Goal: Task Accomplishment & Management: Manage account settings

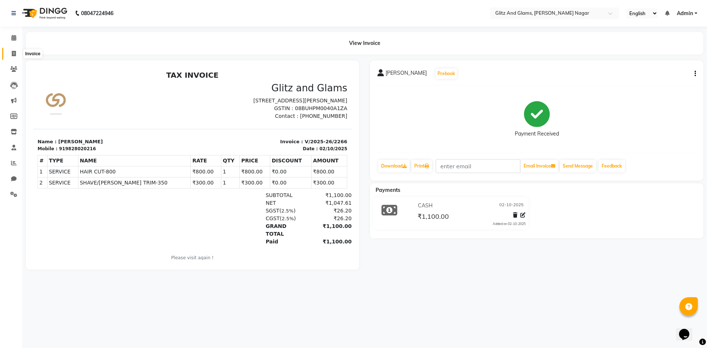
click at [14, 53] on icon at bounding box center [14, 54] width 4 height 6
select select "service"
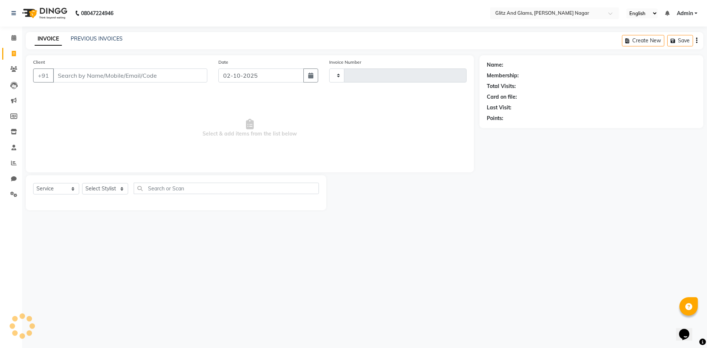
type input "2267"
select select "8316"
click at [113, 76] on input "Client" at bounding box center [130, 76] width 154 height 14
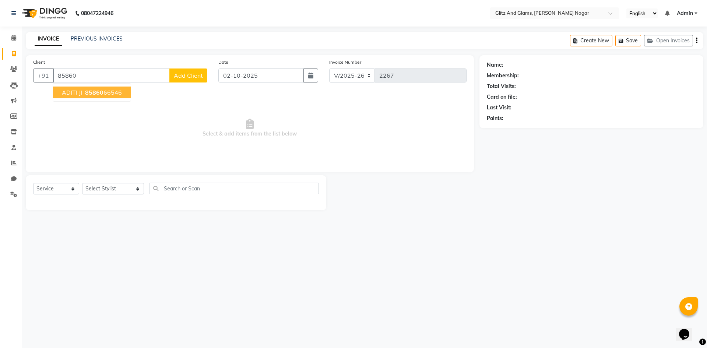
click at [107, 91] on ngb-highlight "85860 66546" at bounding box center [103, 92] width 38 height 7
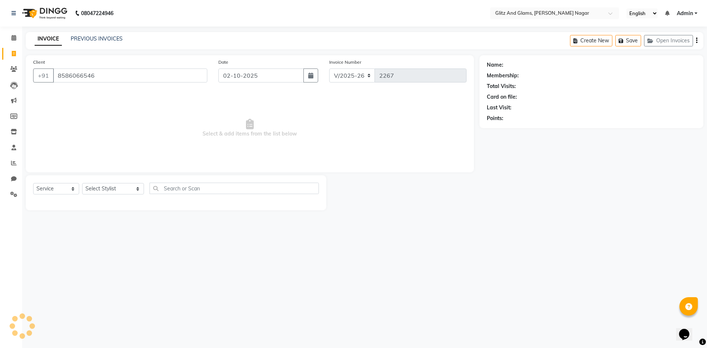
type input "8586066546"
select select "1: Object"
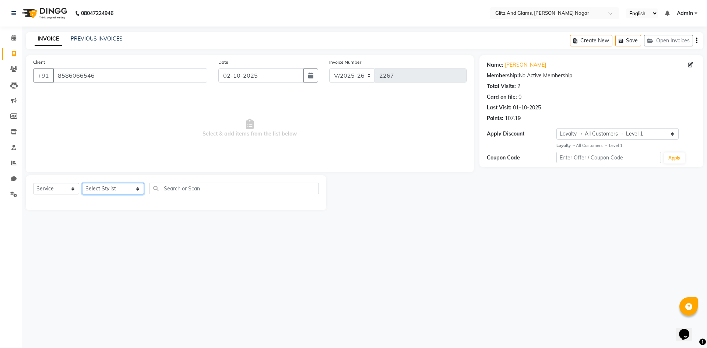
click at [113, 188] on select "Select Stylist ALEX ANAMIKA ANKIT ASHOK ATO AWANG AYUSH CHETAN COUNTER SALE DEE…" at bounding box center [113, 188] width 62 height 11
select select "89018"
click at [82, 183] on select "Select Stylist ALEX ANAMIKA ANKIT ASHOK ATO AWANG AYUSH CHETAN COUNTER SALE DEE…" at bounding box center [113, 188] width 62 height 11
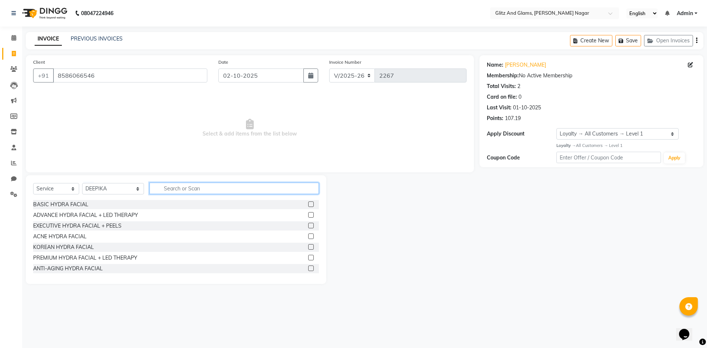
click at [223, 192] on input "text" at bounding box center [234, 188] width 169 height 11
type input "NAIL"
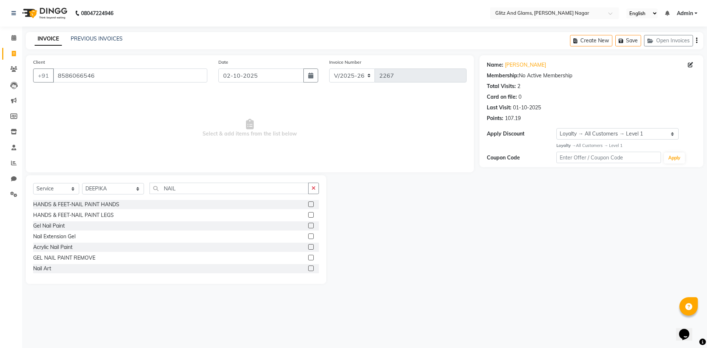
click at [308, 238] on label at bounding box center [311, 237] width 6 height 6
click at [308, 238] on input "checkbox" at bounding box center [310, 236] width 5 height 5
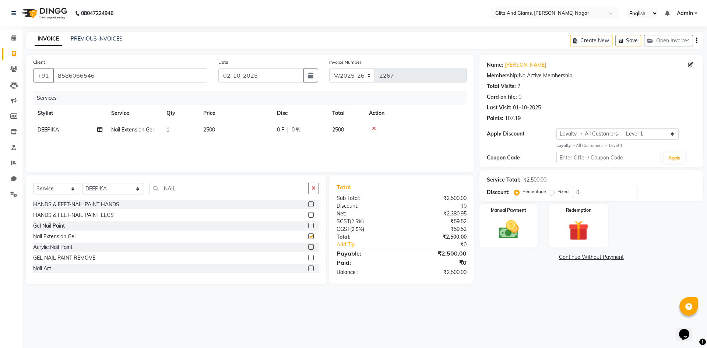
checkbox input "false"
click at [258, 137] on td "2500" at bounding box center [236, 130] width 74 height 17
select select "89018"
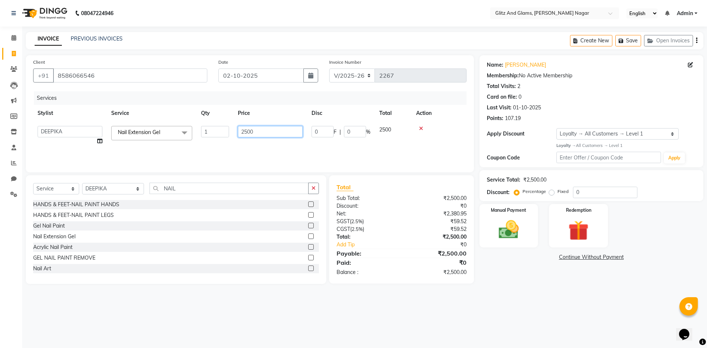
click at [242, 129] on input "2500" at bounding box center [270, 131] width 65 height 11
type input "3700"
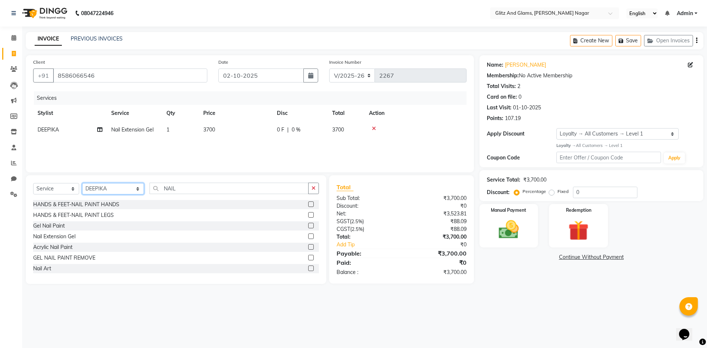
click at [119, 190] on select "Select Stylist ALEX ANAMIKA ANKIT ASHOK ATO AWANG AYUSH CHETAN COUNTER SALE DEE…" at bounding box center [113, 188] width 62 height 11
select select "80533"
click at [82, 183] on select "Select Stylist ALEX ANAMIKA ANKIT ASHOK ATO AWANG AYUSH CHETAN COUNTER SALE DEE…" at bounding box center [113, 188] width 62 height 11
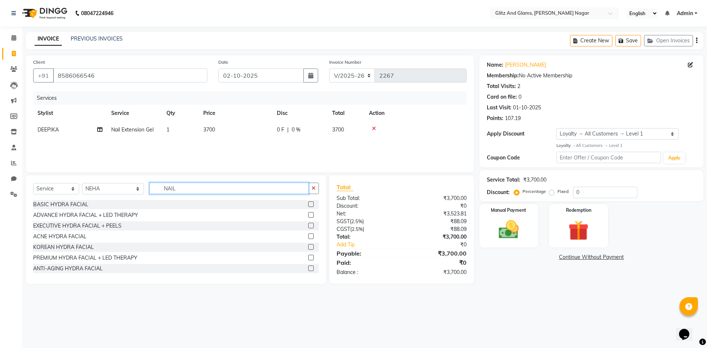
click at [168, 189] on input "NAIL" at bounding box center [229, 188] width 159 height 11
type input "WAX"
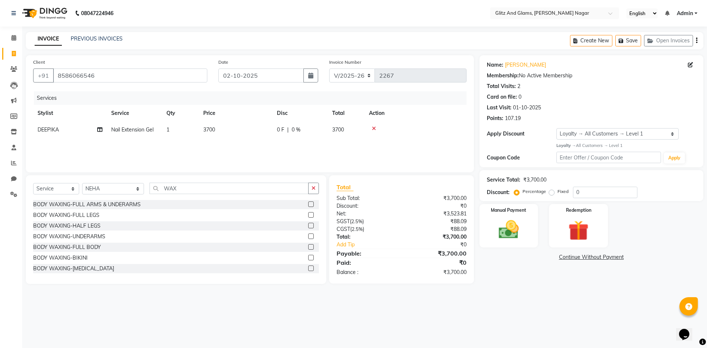
click at [308, 205] on label at bounding box center [311, 204] width 6 height 6
click at [308, 205] on input "checkbox" at bounding box center [310, 204] width 5 height 5
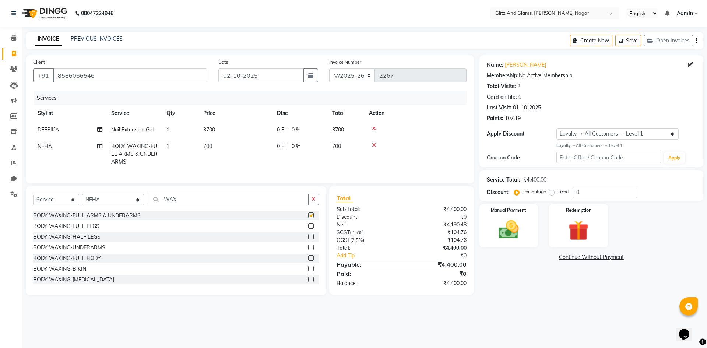
checkbox input "false"
click at [308, 229] on label at bounding box center [311, 226] width 6 height 6
click at [308, 229] on input "checkbox" at bounding box center [310, 226] width 5 height 5
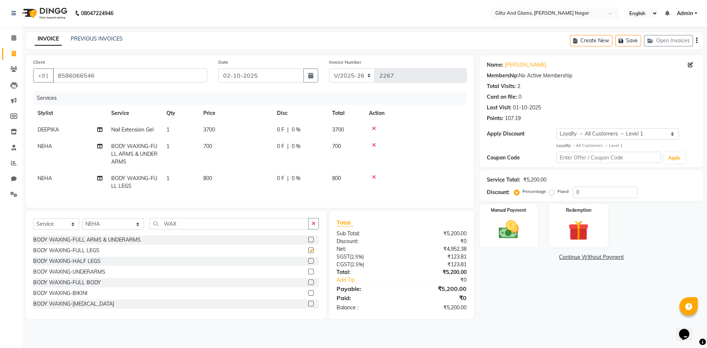
checkbox input "false"
click at [516, 233] on img at bounding box center [509, 230] width 34 height 24
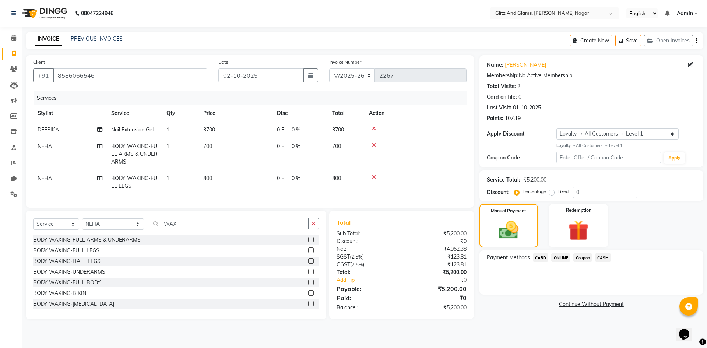
click at [603, 260] on span "CASH" at bounding box center [603, 257] width 16 height 8
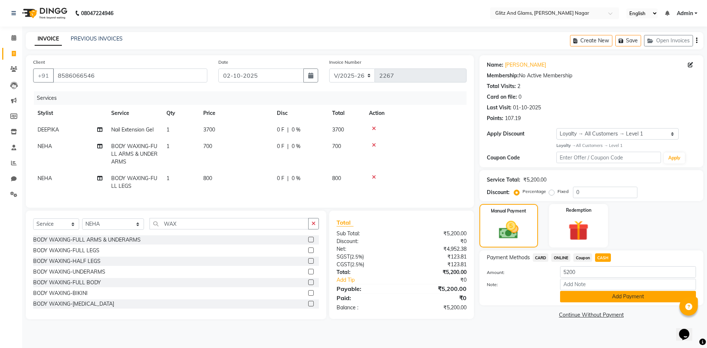
click at [579, 294] on button "Add Payment" at bounding box center [628, 296] width 136 height 11
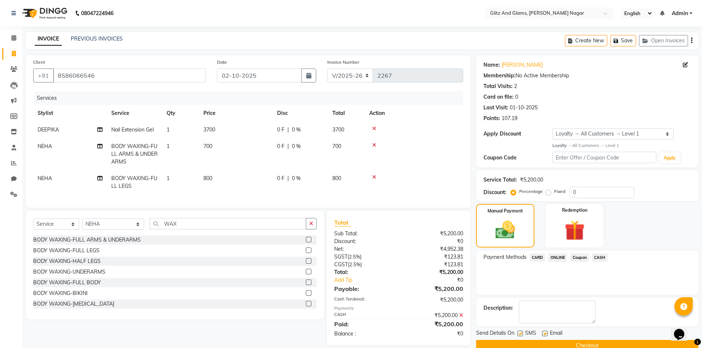
scroll to position [50, 0]
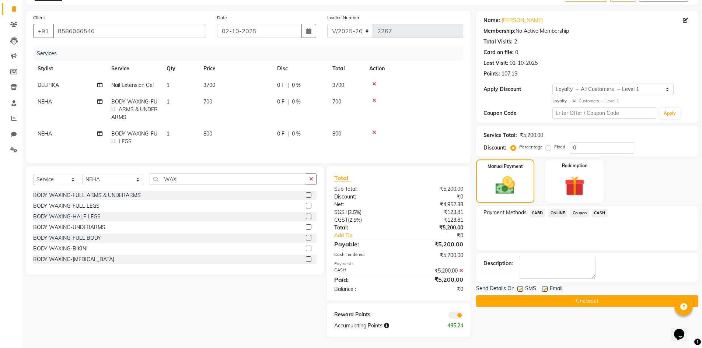
click at [590, 295] on button "Checkout" at bounding box center [587, 300] width 222 height 11
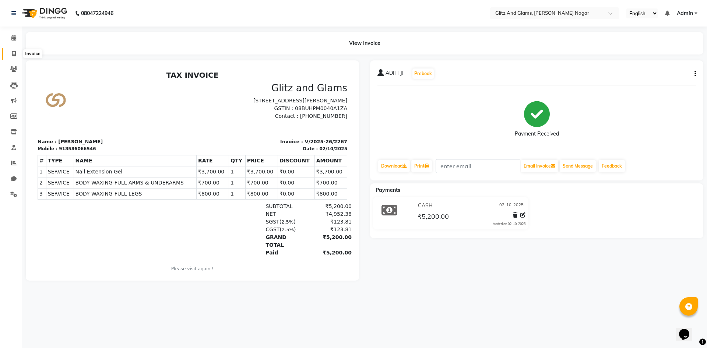
click at [18, 52] on span at bounding box center [13, 54] width 13 height 8
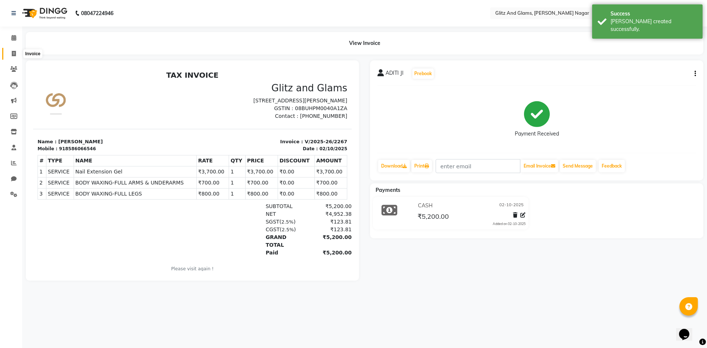
select select "service"
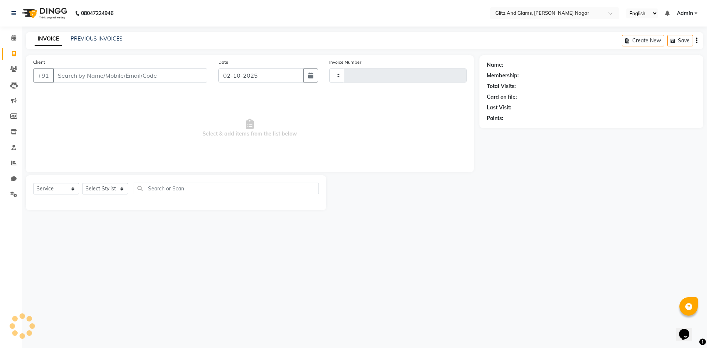
type input "2268"
select select "8316"
click at [122, 77] on input "Client" at bounding box center [130, 76] width 154 height 14
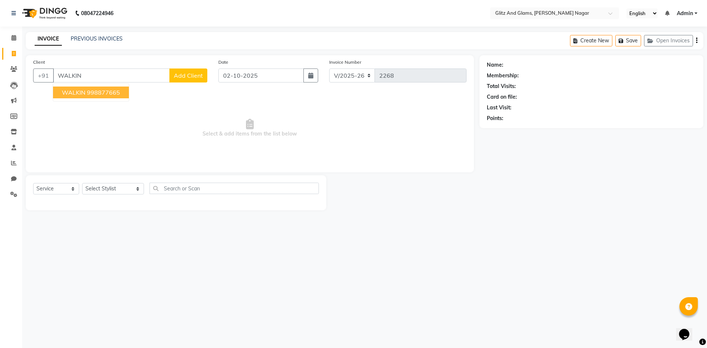
click at [101, 91] on ngb-highlight "998877665" at bounding box center [103, 92] width 33 height 7
type input "998877665"
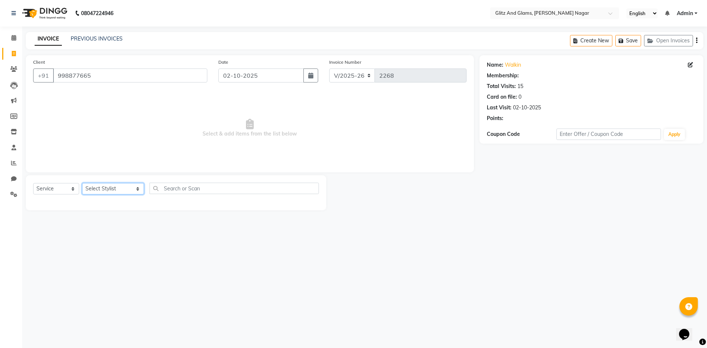
click at [125, 192] on select "Select Stylist ALEX ANAMIKA ANKIT ASHOK ATO AWANG AYUSH CHETAN COUNTER SALE DEE…" at bounding box center [113, 188] width 62 height 11
select select "1: Object"
click at [82, 183] on select "Select Stylist ALEX ANAMIKA ANKIT ASHOK ATO AWANG AYUSH CHETAN COUNTER SALE DEE…" at bounding box center [113, 188] width 62 height 11
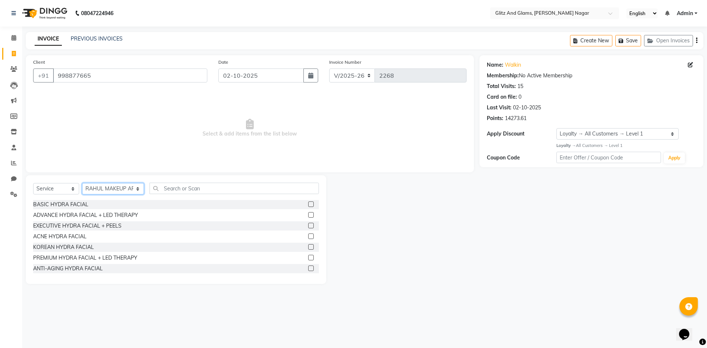
click at [109, 189] on select "Select Stylist ALEX ANAMIKA ANKIT ASHOK ATO AWANG AYUSH CHETAN COUNTER SALE DEE…" at bounding box center [113, 188] width 62 height 11
select select "80527"
click at [82, 183] on select "Select Stylist ALEX ANAMIKA ANKIT ASHOK ATO AWANG AYUSH CHETAN COUNTER SALE DEE…" at bounding box center [113, 188] width 62 height 11
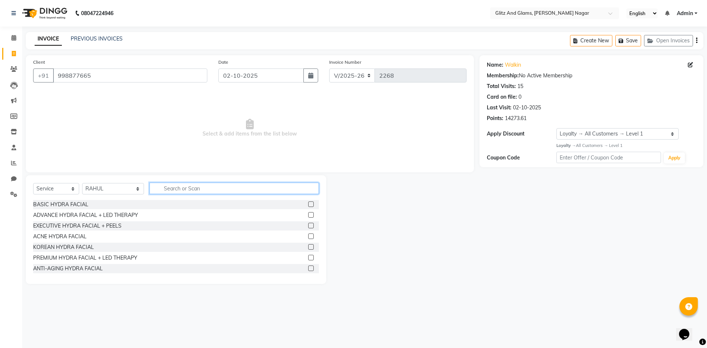
click at [185, 185] on input "text" at bounding box center [234, 188] width 169 height 11
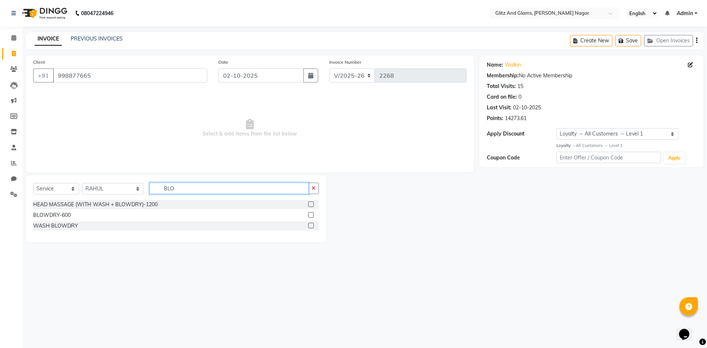
type input "BLO"
click at [310, 213] on label at bounding box center [311, 215] width 6 height 6
click at [310, 213] on input "checkbox" at bounding box center [310, 215] width 5 height 5
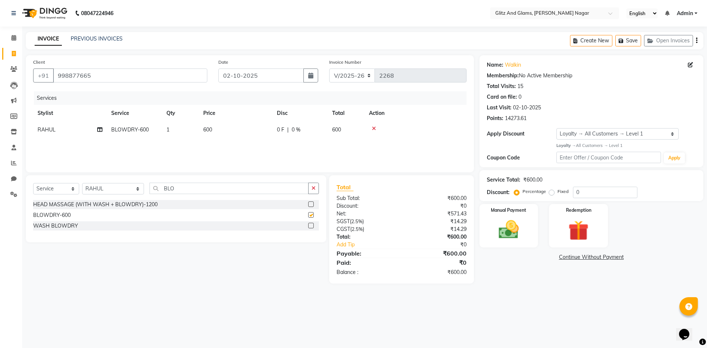
checkbox input "false"
click at [260, 135] on td "600" at bounding box center [236, 130] width 74 height 17
select select "80527"
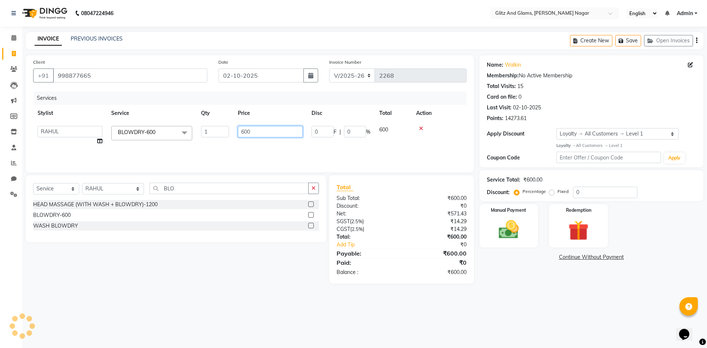
click at [242, 131] on input "600" at bounding box center [270, 131] width 65 height 11
type input "800"
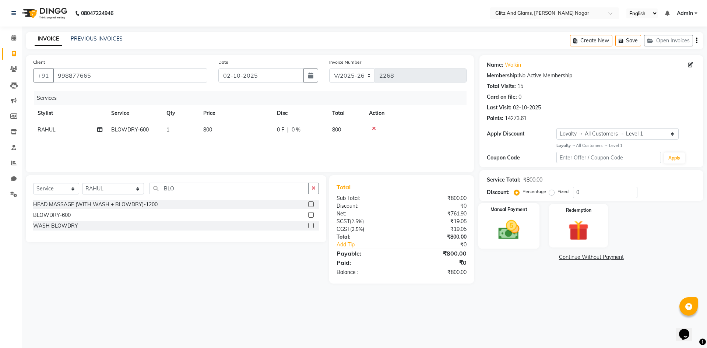
click at [498, 235] on img at bounding box center [509, 230] width 34 height 24
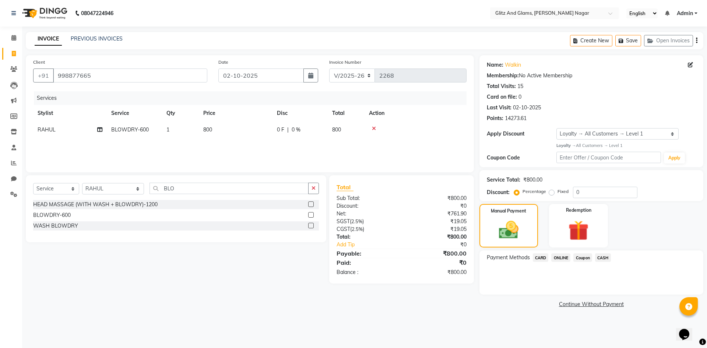
click at [603, 256] on span "CASH" at bounding box center [603, 257] width 16 height 8
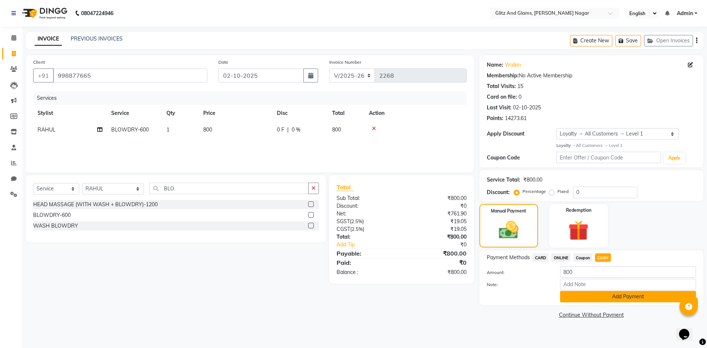
click at [593, 295] on button "Add Payment" at bounding box center [628, 296] width 136 height 11
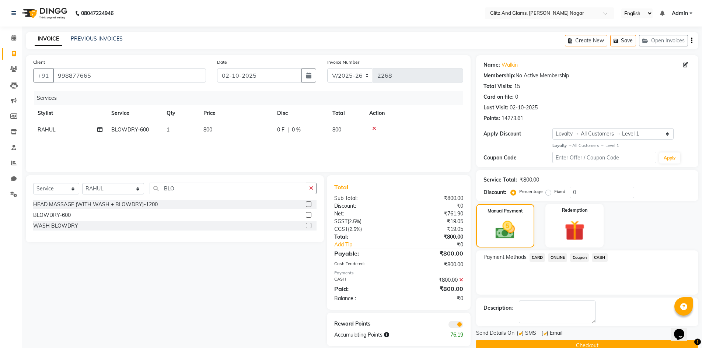
scroll to position [14, 0]
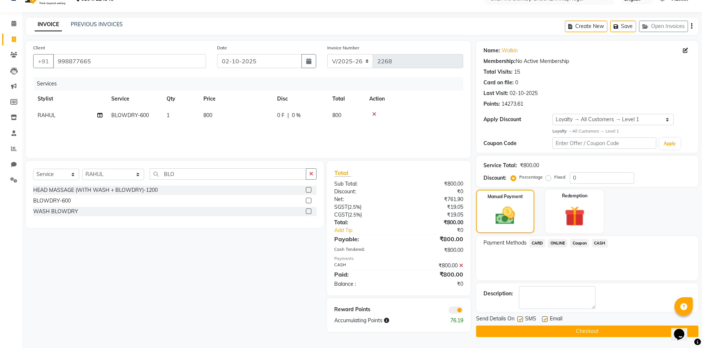
click at [591, 331] on button "Checkout" at bounding box center [587, 331] width 222 height 11
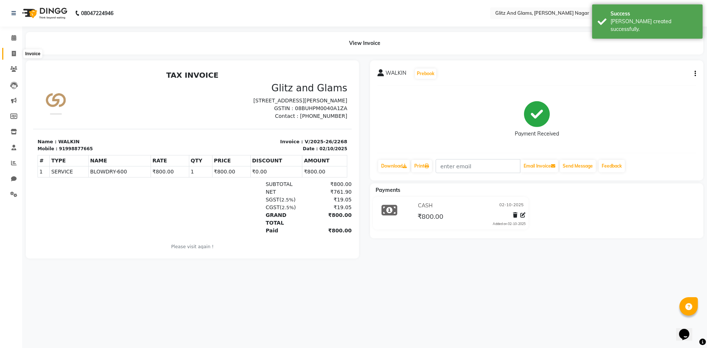
click at [14, 52] on icon at bounding box center [14, 54] width 4 height 6
select select "service"
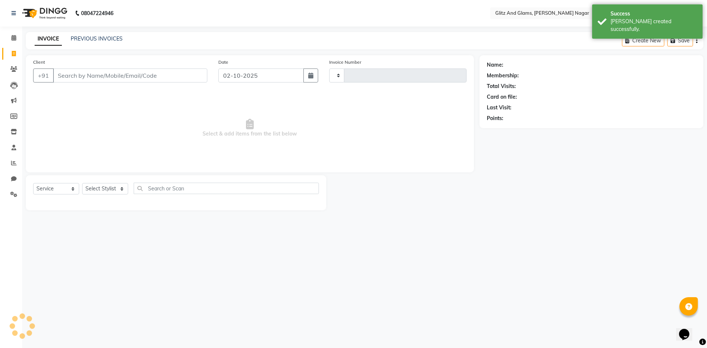
type input "2269"
select select "8316"
click at [98, 74] on input "Client" at bounding box center [130, 76] width 154 height 14
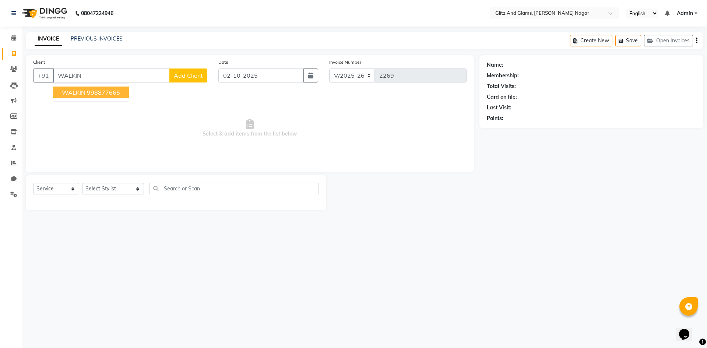
click at [94, 94] on ngb-highlight "998877665" at bounding box center [103, 92] width 33 height 7
type input "998877665"
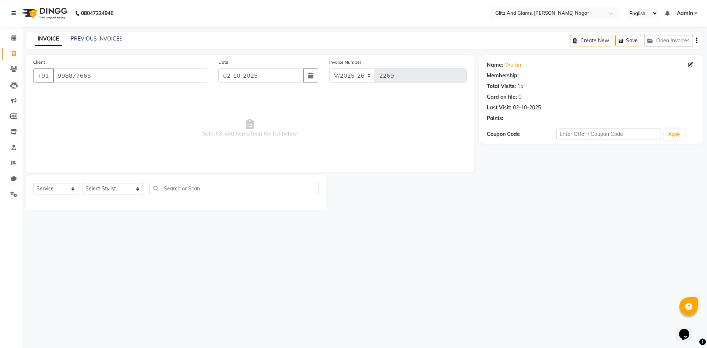
select select "1: Object"
click at [113, 191] on select "Select Stylist ALEX ANAMIKA ANKIT ASHOK ATO AWANG AYUSH CHETAN COUNTER SALE DEE…" at bounding box center [113, 188] width 62 height 11
select select "80524"
click at [82, 183] on select "Select Stylist ALEX ANAMIKA ANKIT ASHOK ATO AWANG AYUSH CHETAN COUNTER SALE DEE…" at bounding box center [113, 188] width 62 height 11
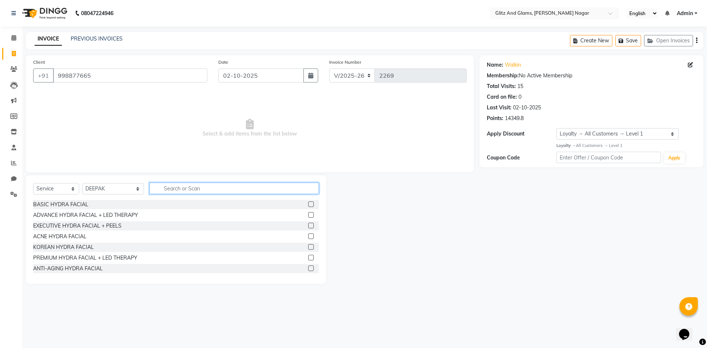
click at [213, 185] on input "text" at bounding box center [234, 188] width 169 height 11
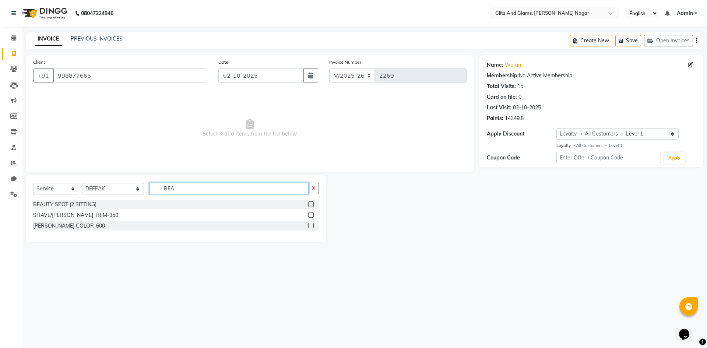
type input "BEA"
click at [313, 213] on label at bounding box center [311, 215] width 6 height 6
click at [313, 213] on input "checkbox" at bounding box center [310, 215] width 5 height 5
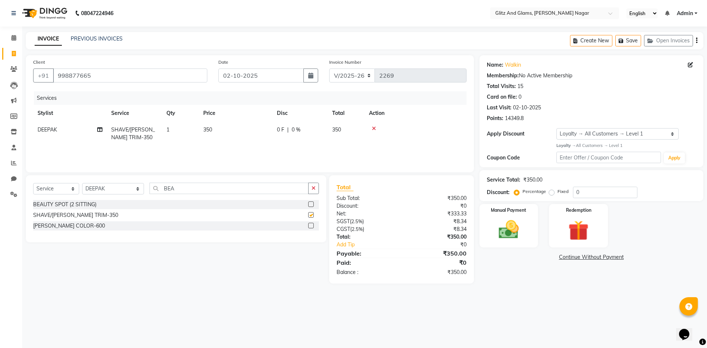
checkbox input "false"
click at [254, 130] on td "350" at bounding box center [236, 134] width 74 height 24
select select "80524"
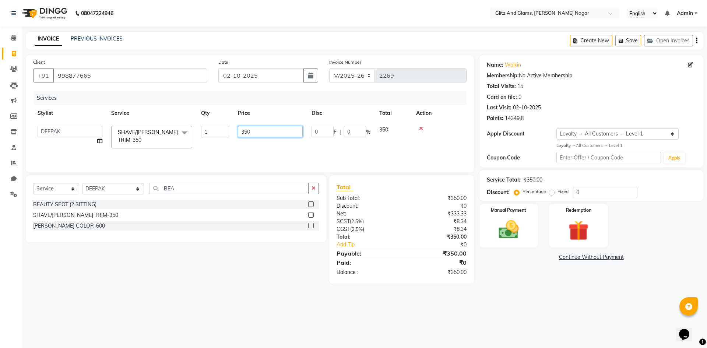
click at [243, 131] on input "350" at bounding box center [270, 131] width 65 height 11
type input "280"
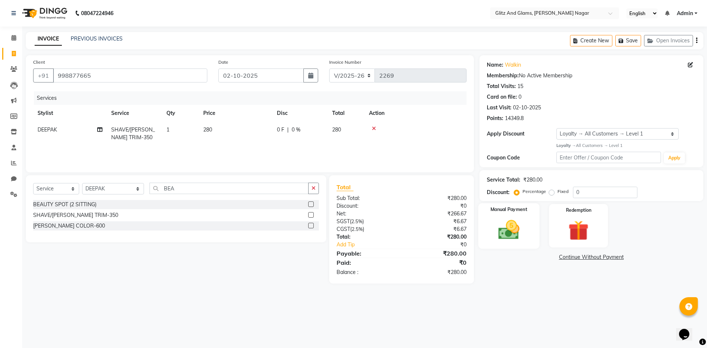
click at [525, 235] on img at bounding box center [509, 230] width 34 height 24
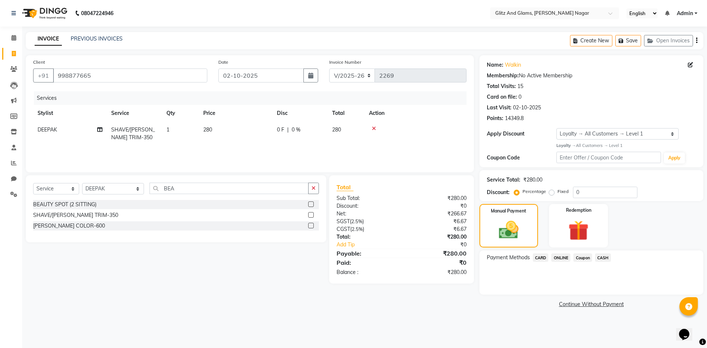
click at [567, 258] on span "ONLINE" at bounding box center [560, 257] width 19 height 8
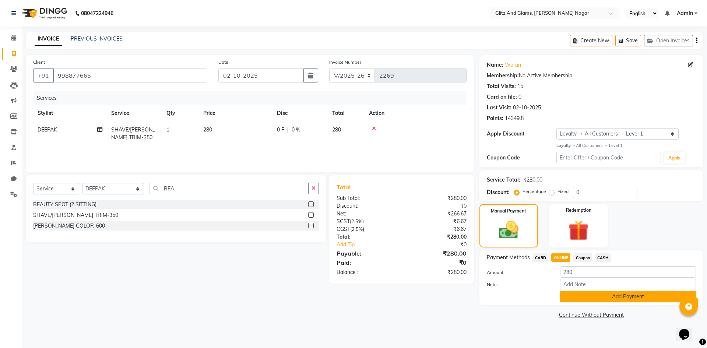
click at [576, 300] on button "Add Payment" at bounding box center [628, 296] width 136 height 11
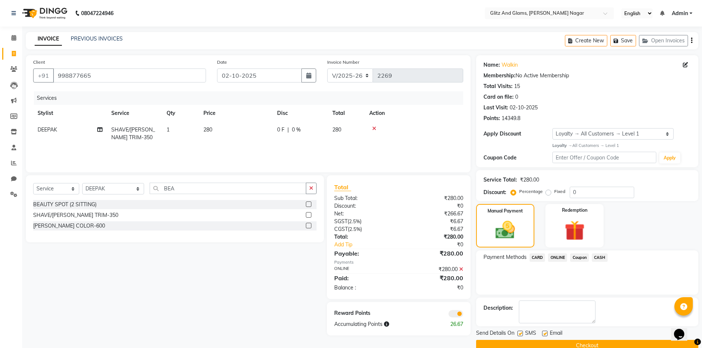
scroll to position [14, 0]
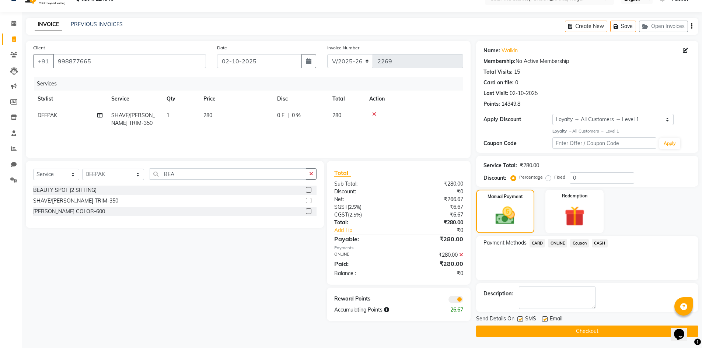
click at [574, 328] on button "Checkout" at bounding box center [587, 331] width 222 height 11
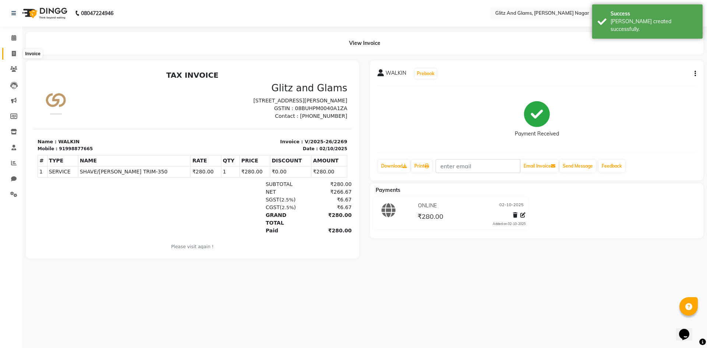
click at [15, 53] on icon at bounding box center [14, 54] width 4 height 6
select select "service"
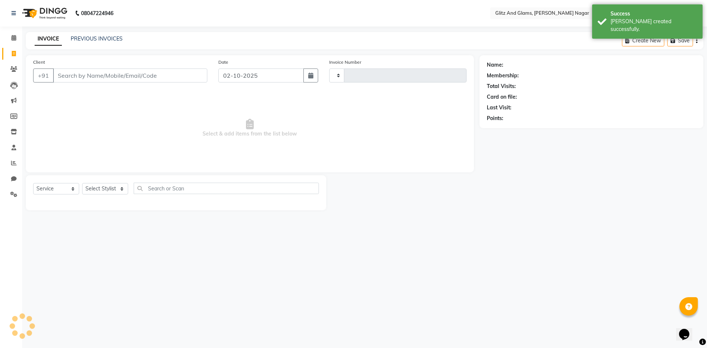
type input "2270"
select select "8316"
click at [80, 76] on input "Client" at bounding box center [130, 76] width 154 height 14
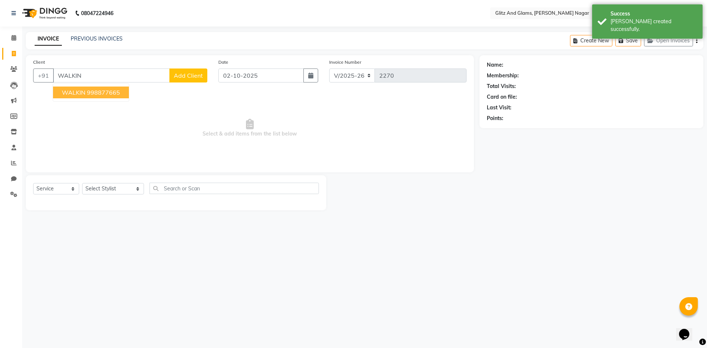
click at [92, 92] on ngb-highlight "998877665" at bounding box center [103, 92] width 33 height 7
type input "998877665"
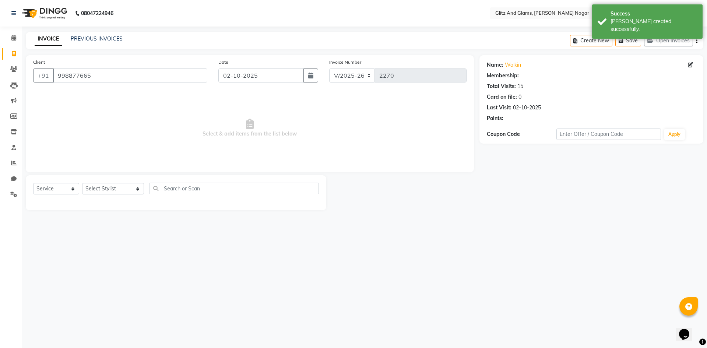
select select "1: Object"
click at [115, 187] on select "Select Stylist ALEX ANAMIKA ANKIT ASHOK ATO AWANG AYUSH CHETAN COUNTER SALE DEE…" at bounding box center [113, 188] width 62 height 11
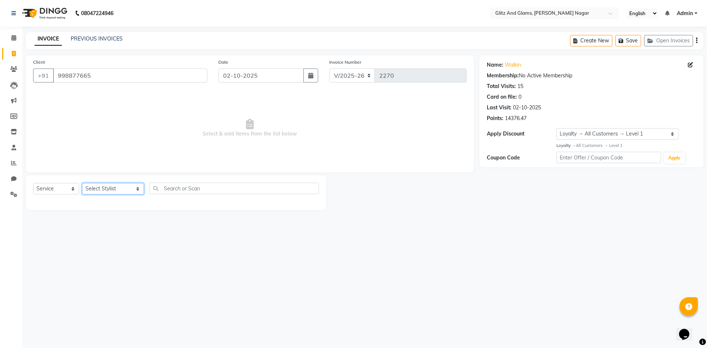
select select "80533"
click at [82, 183] on select "Select Stylist ALEX ANAMIKA ANKIT ASHOK ATO AWANG AYUSH CHETAN COUNTER SALE DEE…" at bounding box center [113, 188] width 62 height 11
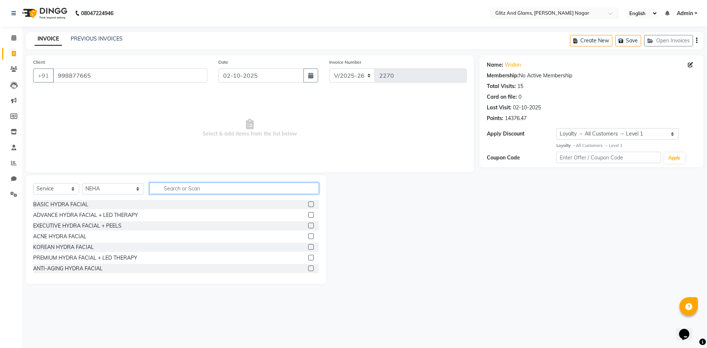
click at [206, 189] on input "text" at bounding box center [234, 188] width 169 height 11
type input "THR"
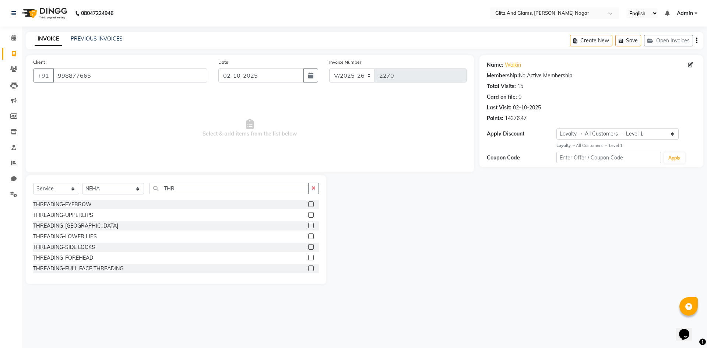
click at [308, 205] on label at bounding box center [311, 204] width 6 height 6
click at [308, 205] on input "checkbox" at bounding box center [310, 204] width 5 height 5
checkbox input "true"
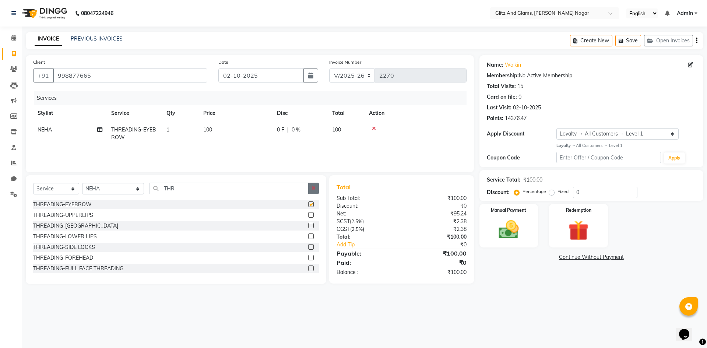
click at [317, 186] on button "button" at bounding box center [313, 188] width 11 height 11
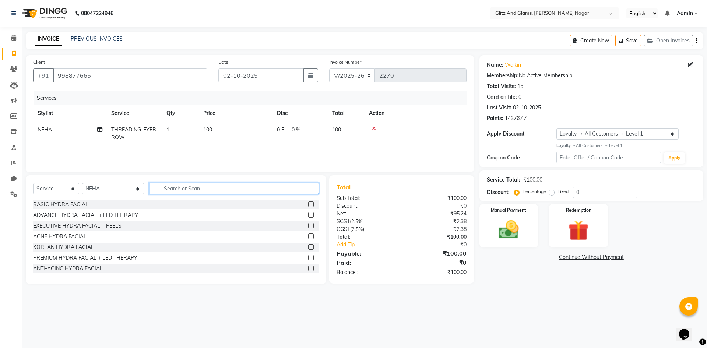
click at [290, 186] on input "text" at bounding box center [234, 188] width 169 height 11
type input "WAX"
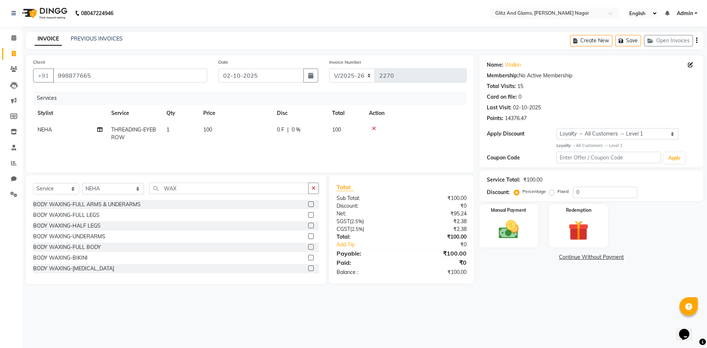
click at [308, 235] on label at bounding box center [311, 237] width 6 height 6
click at [308, 235] on input "checkbox" at bounding box center [310, 236] width 5 height 5
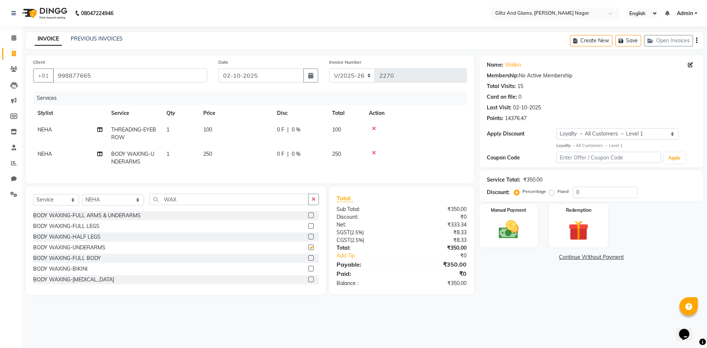
checkbox input "false"
click at [250, 142] on td "100" at bounding box center [236, 134] width 74 height 24
select select "80533"
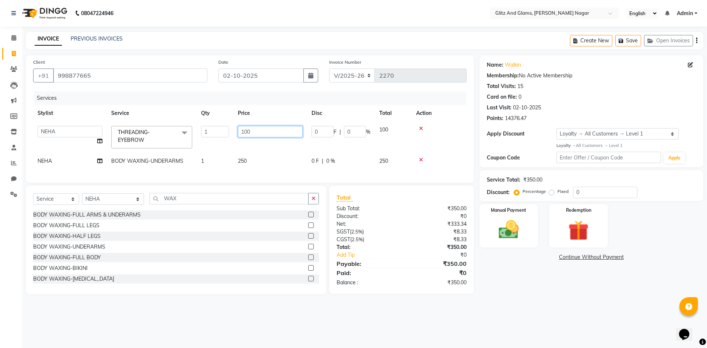
click at [241, 129] on input "100" at bounding box center [270, 131] width 65 height 11
type input "80"
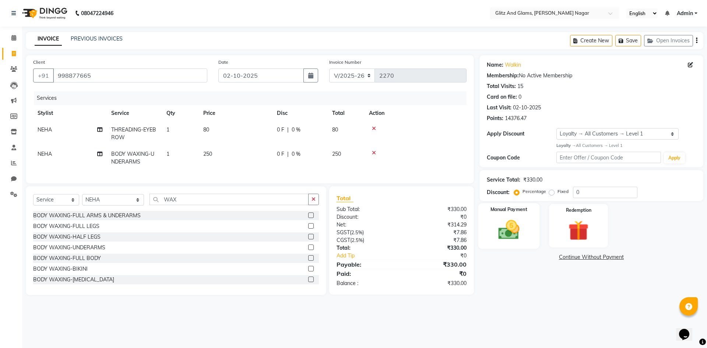
click at [494, 232] on img at bounding box center [509, 230] width 34 height 24
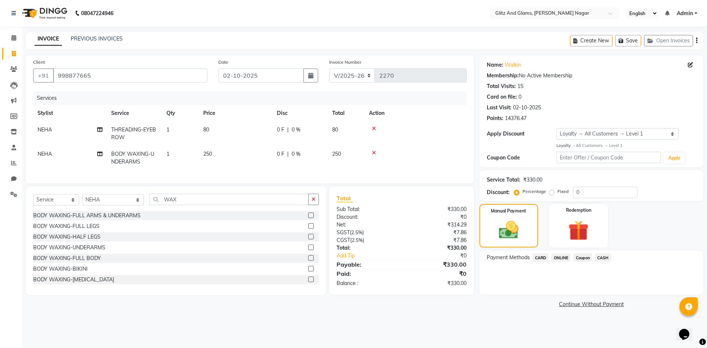
click at [605, 258] on span "CASH" at bounding box center [603, 257] width 16 height 8
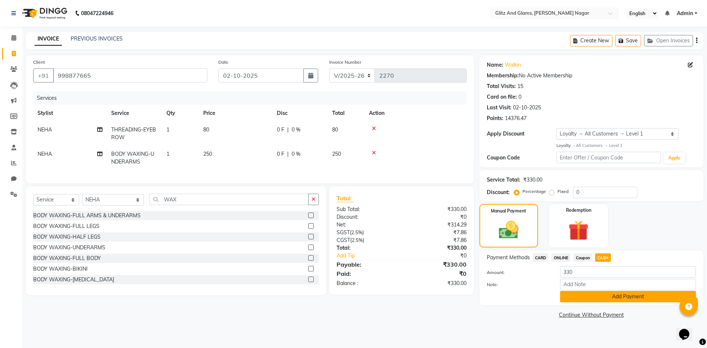
click at [590, 298] on button "Add Payment" at bounding box center [628, 296] width 136 height 11
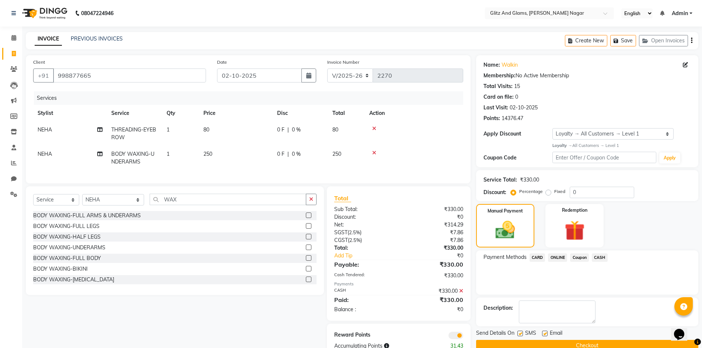
scroll to position [26, 0]
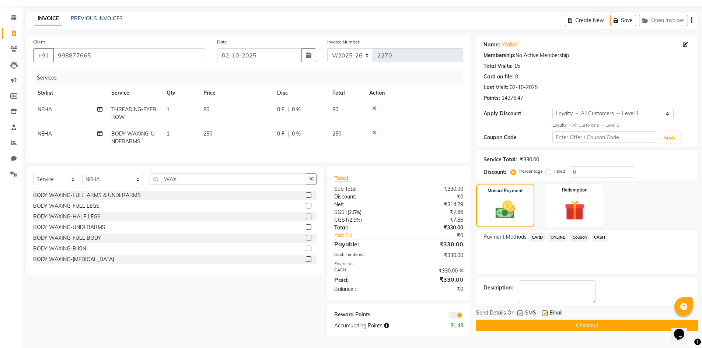
click at [589, 320] on button "Checkout" at bounding box center [587, 325] width 222 height 11
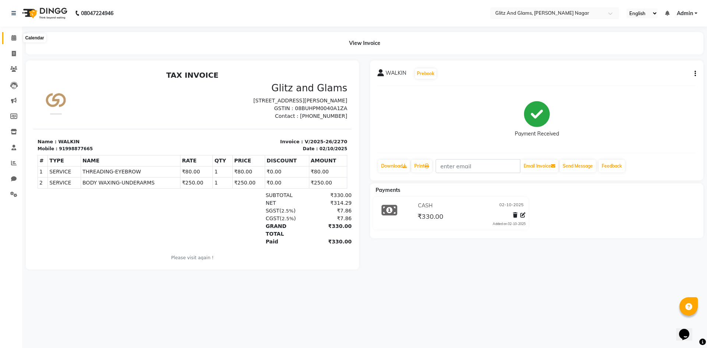
click at [13, 36] on icon at bounding box center [13, 38] width 5 height 6
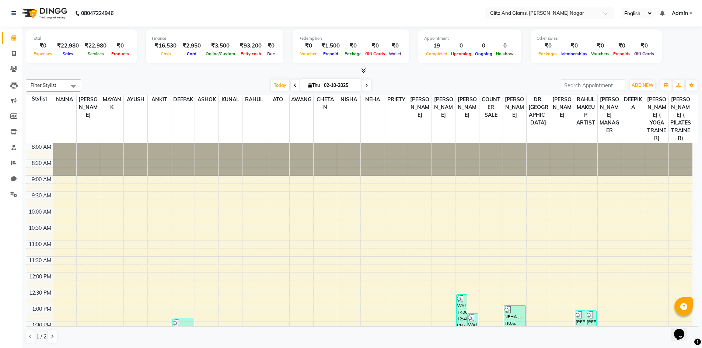
click at [246, 80] on div "Today Thu 02-10-2025" at bounding box center [321, 85] width 472 height 11
click at [13, 55] on icon at bounding box center [14, 54] width 4 height 6
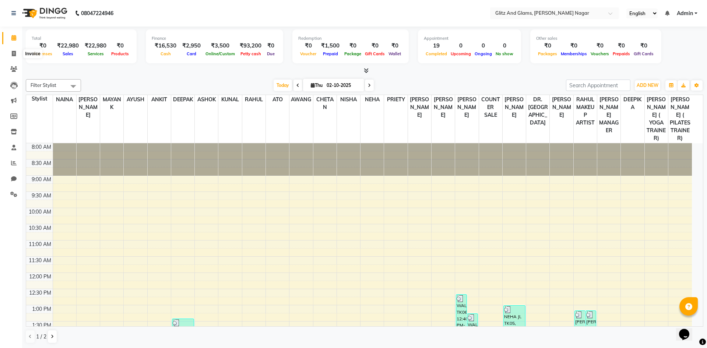
select select "service"
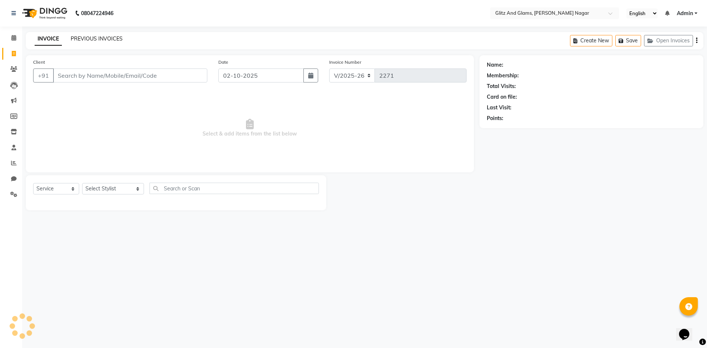
click at [108, 41] on link "PREVIOUS INVOICES" at bounding box center [97, 38] width 52 height 7
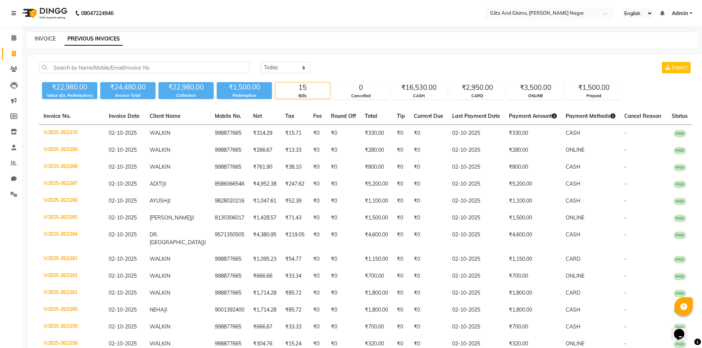
click at [40, 38] on link "INVOICE" at bounding box center [45, 38] width 21 height 7
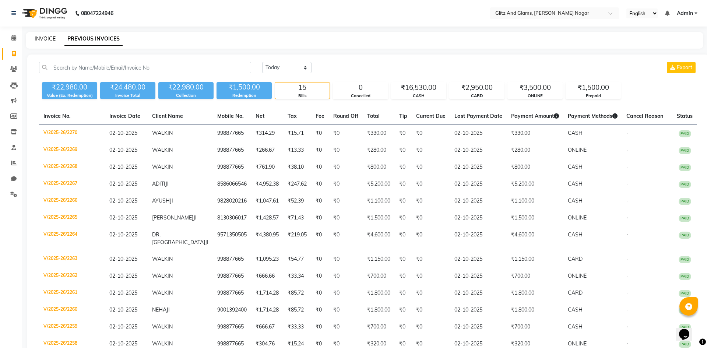
select select "service"
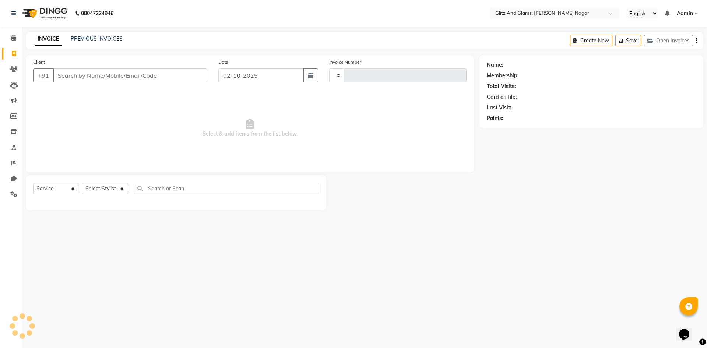
type input "2271"
select select "8316"
click at [74, 76] on input "Client" at bounding box center [130, 76] width 154 height 14
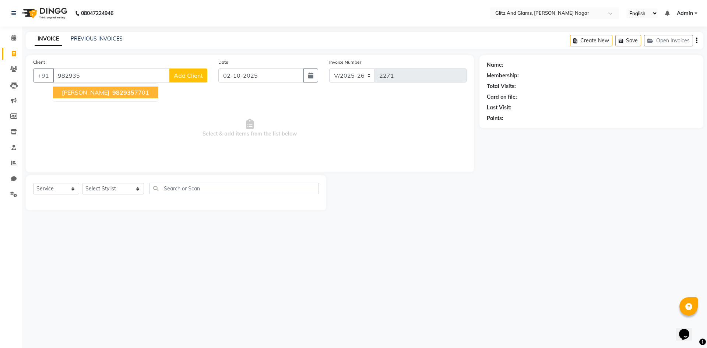
click at [112, 93] on span "982935" at bounding box center [123, 92] width 22 height 7
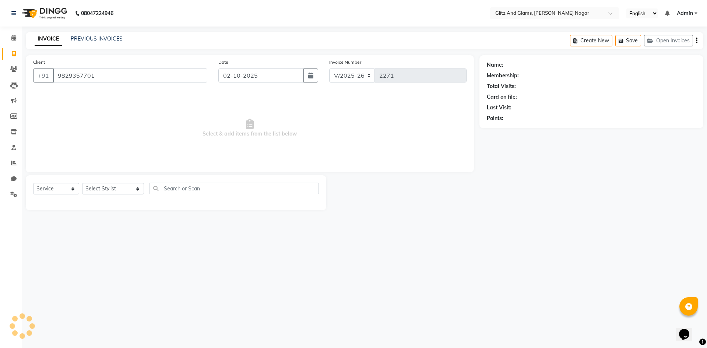
type input "9829357701"
select select "1: Object"
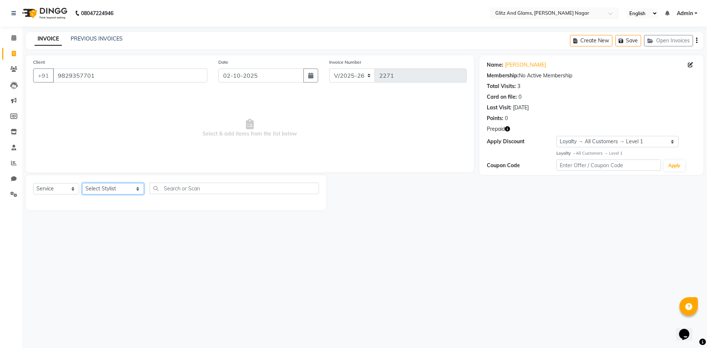
drag, startPoint x: 113, startPoint y: 189, endPoint x: 114, endPoint y: 185, distance: 3.8
click at [113, 189] on select "Select Stylist ALEX ANAMIKA ANKIT ASHOK ATO AWANG AYUSH CHETAN COUNTER SALE DEE…" at bounding box center [113, 188] width 62 height 11
select select "80525"
click at [82, 183] on select "Select Stylist ALEX ANAMIKA ANKIT ASHOK ATO AWANG AYUSH CHETAN COUNTER SALE DEE…" at bounding box center [113, 188] width 62 height 11
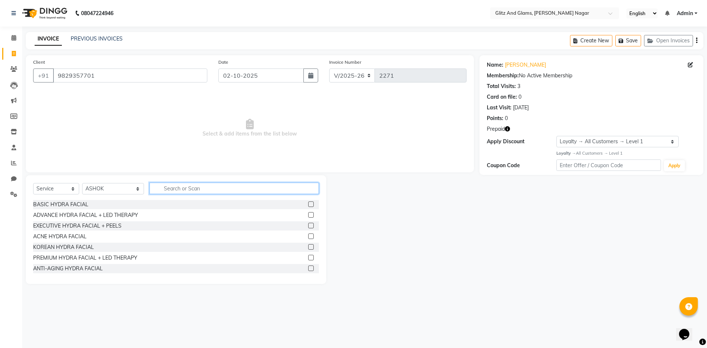
click at [203, 188] on input "text" at bounding box center [234, 188] width 169 height 11
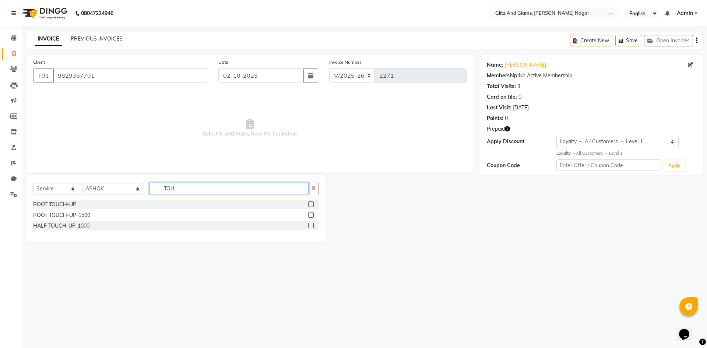
type input "TOU"
click at [309, 216] on label at bounding box center [311, 215] width 6 height 6
click at [309, 216] on input "checkbox" at bounding box center [310, 215] width 5 height 5
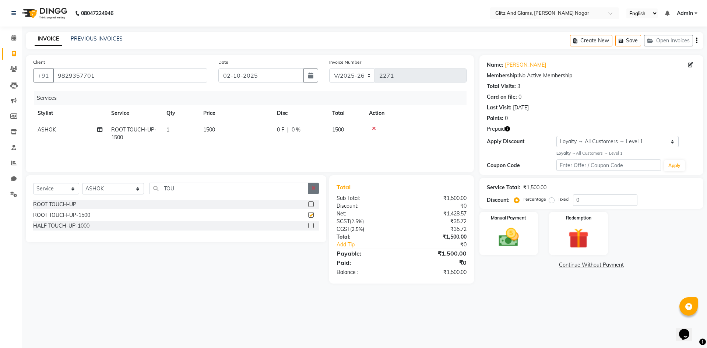
checkbox input "false"
click at [309, 189] on button "button" at bounding box center [313, 188] width 11 height 11
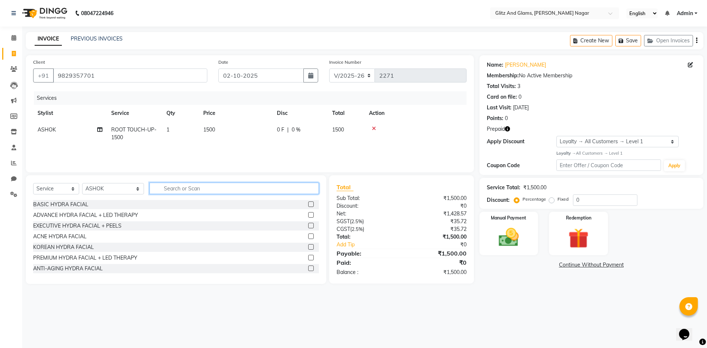
click at [295, 189] on input "text" at bounding box center [234, 188] width 169 height 11
type input "CU"
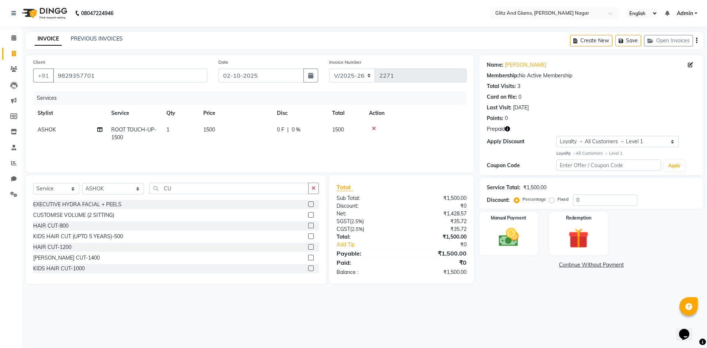
click at [308, 227] on label at bounding box center [311, 226] width 6 height 6
click at [308, 227] on input "checkbox" at bounding box center [310, 226] width 5 height 5
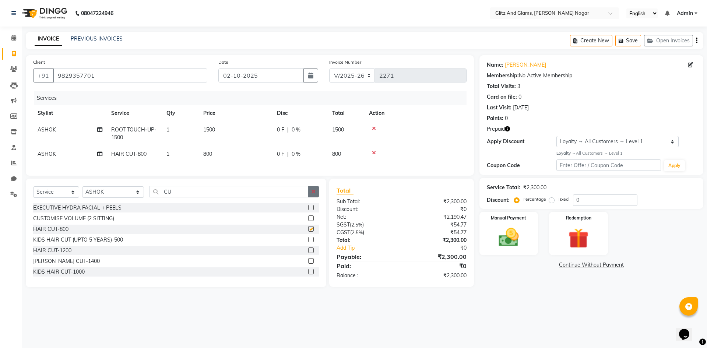
checkbox input "false"
click at [314, 194] on icon "button" at bounding box center [314, 191] width 4 height 5
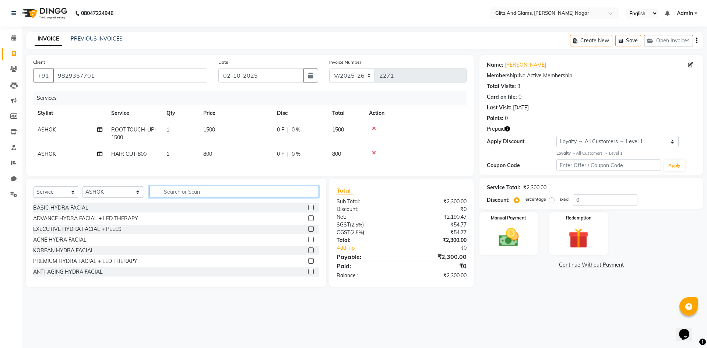
click at [299, 192] on input "text" at bounding box center [234, 191] width 169 height 11
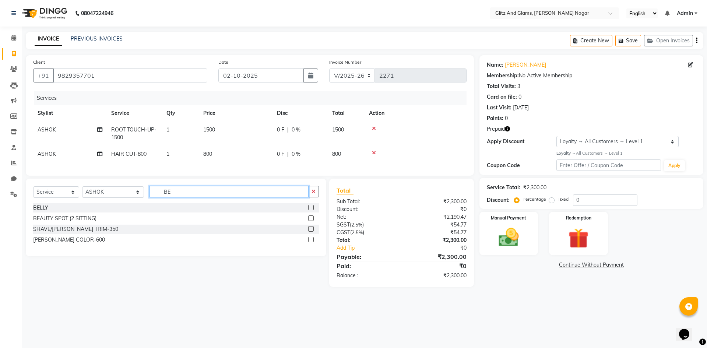
type input "BE"
click at [312, 232] on label at bounding box center [311, 229] width 6 height 6
click at [312, 232] on input "checkbox" at bounding box center [310, 229] width 5 height 5
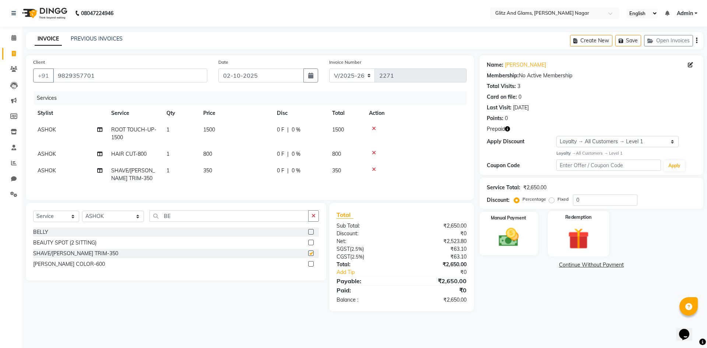
checkbox input "false"
click at [584, 241] on img at bounding box center [578, 238] width 34 height 26
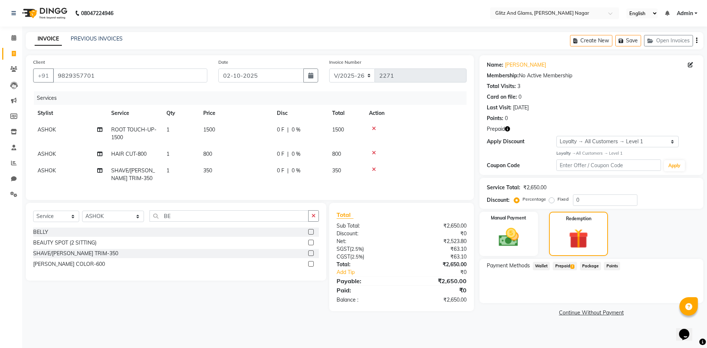
click at [562, 267] on span "Prepaid 2" at bounding box center [565, 266] width 24 height 8
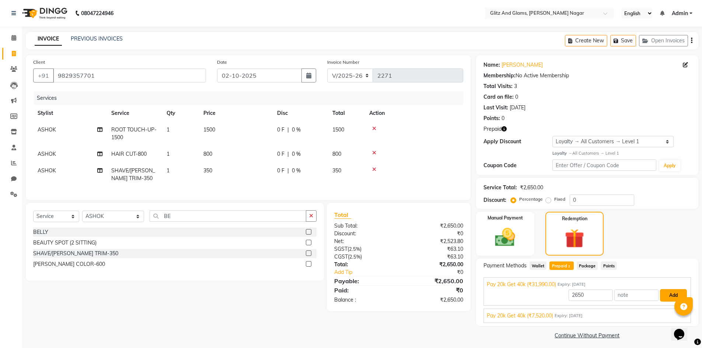
click at [666, 295] on button "Add" at bounding box center [673, 295] width 27 height 13
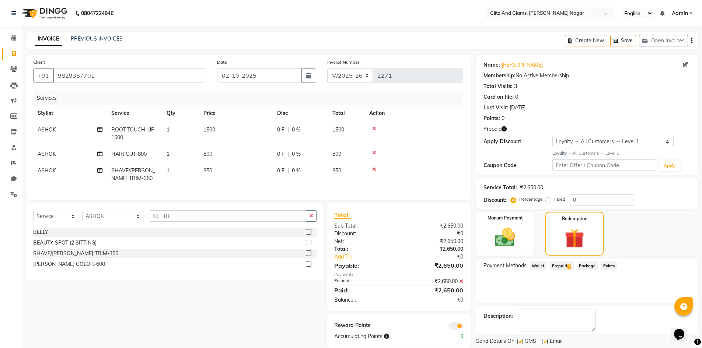
scroll to position [22, 0]
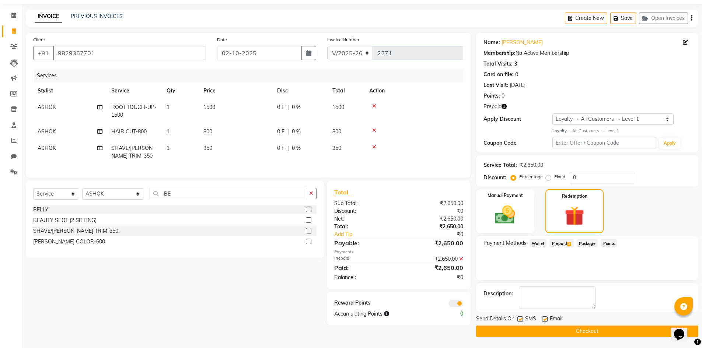
click at [606, 329] on button "Checkout" at bounding box center [587, 331] width 222 height 11
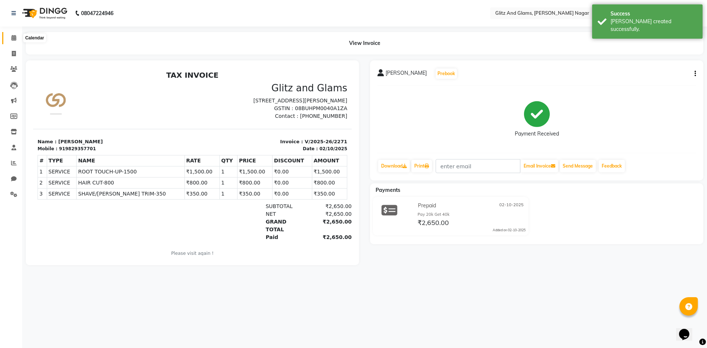
click at [18, 38] on span at bounding box center [13, 38] width 13 height 8
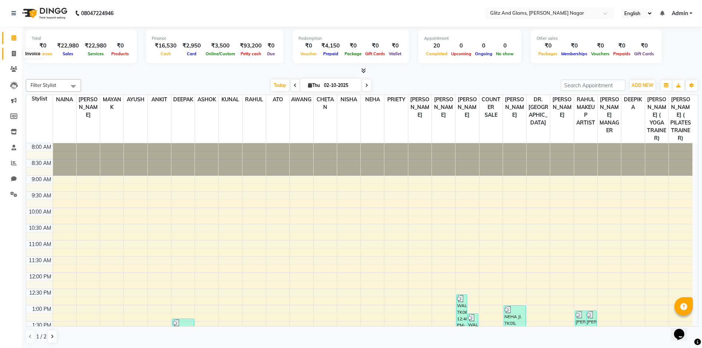
click at [9, 55] on span at bounding box center [13, 54] width 13 height 8
select select "service"
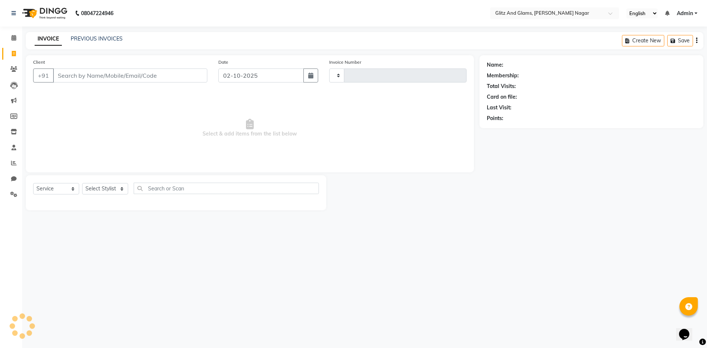
type input "2272"
select select "8316"
drag, startPoint x: 110, startPoint y: 71, endPoint x: 112, endPoint y: 76, distance: 5.1
click at [110, 73] on input "Client" at bounding box center [130, 76] width 154 height 14
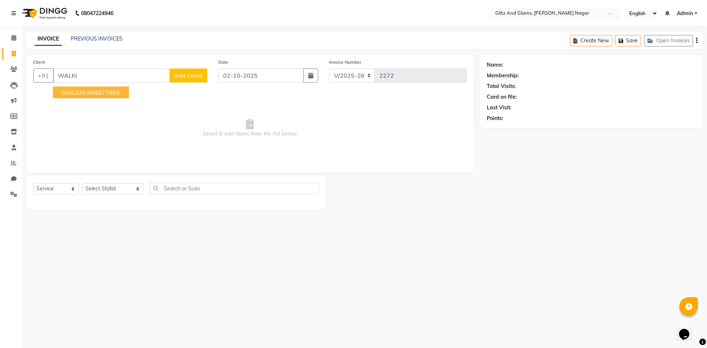
click at [83, 95] on span "WALKIN" at bounding box center [74, 92] width 24 height 7
type input "998877665"
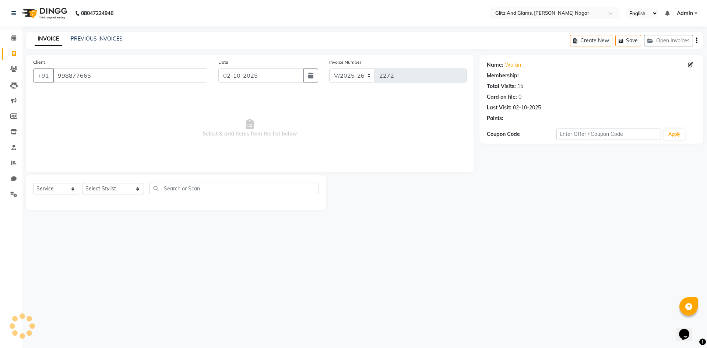
select select "1: Object"
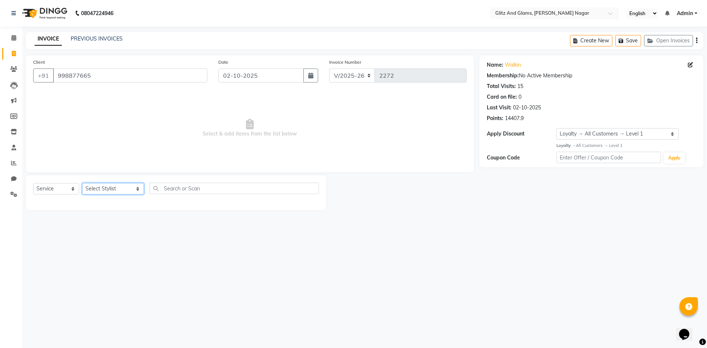
click at [108, 189] on select "Select Stylist ALEX ANAMIKA ANKIT ASHOK ATO AWANG AYUSH CHETAN COUNTER SALE DEE…" at bounding box center [113, 188] width 62 height 11
select select "80544"
click at [82, 183] on select "Select Stylist ALEX ANAMIKA ANKIT ASHOK ATO AWANG AYUSH CHETAN COUNTER SALE DEE…" at bounding box center [113, 188] width 62 height 11
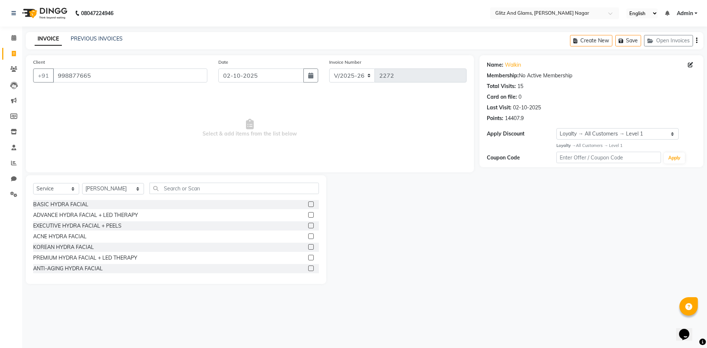
click at [206, 195] on div "Select Service Product Membership Package Voucher Prepaid Gift Card Select Styl…" at bounding box center [176, 191] width 286 height 17
click at [206, 189] on input "text" at bounding box center [234, 188] width 169 height 11
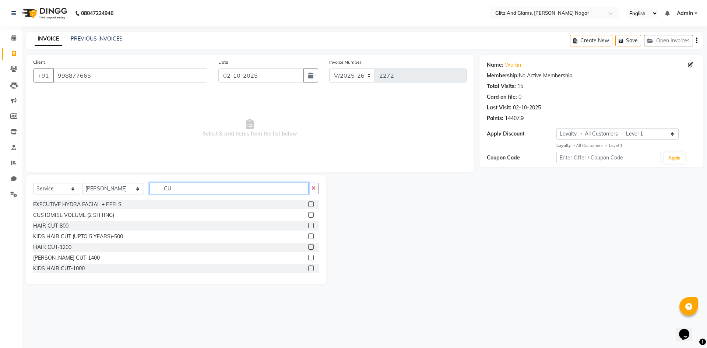
type input "CU"
click at [308, 225] on label at bounding box center [311, 226] width 6 height 6
click at [308, 225] on input "checkbox" at bounding box center [310, 226] width 5 height 5
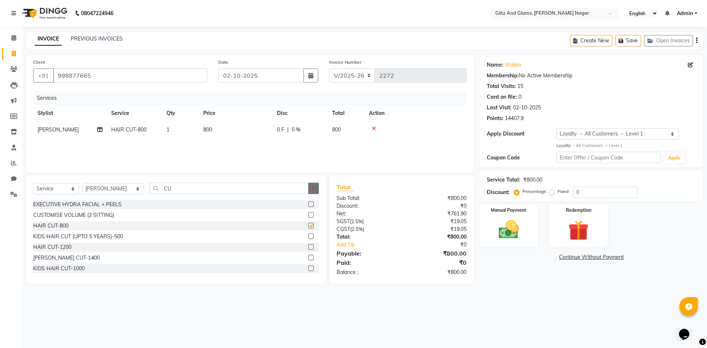
drag, startPoint x: 320, startPoint y: 184, endPoint x: 313, endPoint y: 186, distance: 6.9
click at [317, 185] on div "Select Service Product Membership Package Voucher Prepaid Gift Card Select Styl…" at bounding box center [176, 229] width 301 height 109
checkbox input "false"
click at [313, 186] on icon "button" at bounding box center [314, 188] width 4 height 5
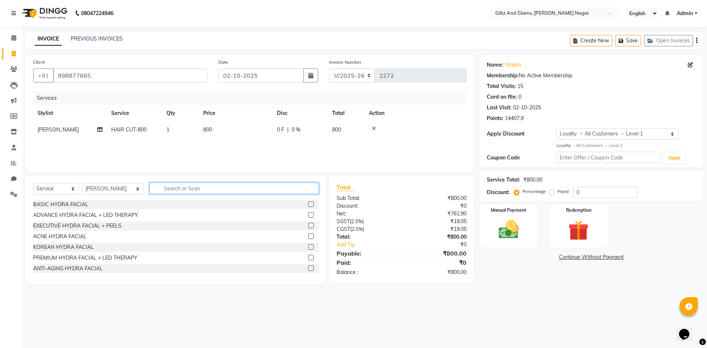
click at [303, 188] on input "text" at bounding box center [234, 188] width 169 height 11
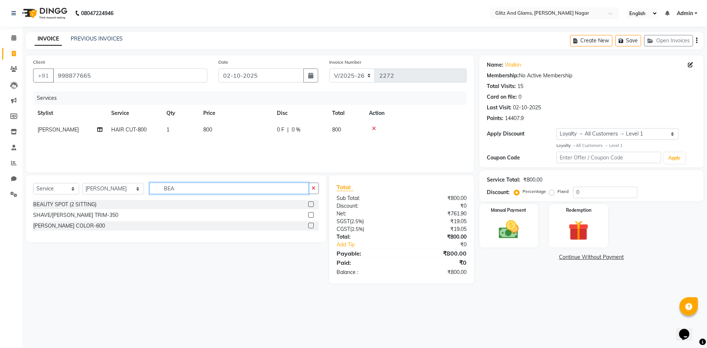
type input "BEA"
click at [309, 214] on label at bounding box center [311, 215] width 6 height 6
click at [309, 214] on input "checkbox" at bounding box center [310, 215] width 5 height 5
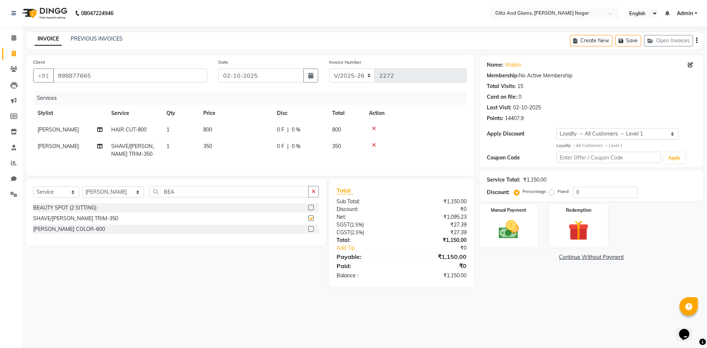
checkbox input "false"
click at [63, 132] on td "[PERSON_NAME]" at bounding box center [70, 130] width 74 height 17
select select "80544"
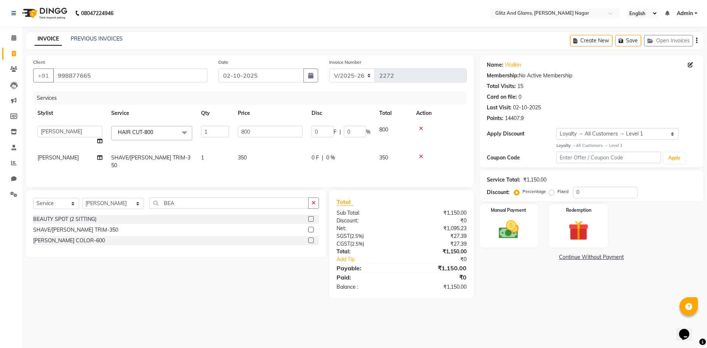
click at [60, 158] on td "[PERSON_NAME]" at bounding box center [70, 162] width 74 height 24
select select "80544"
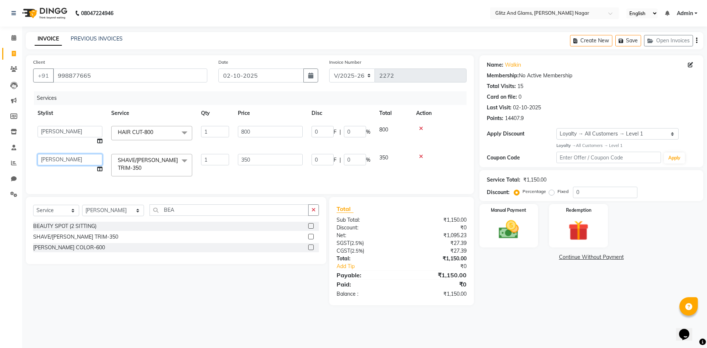
click at [60, 158] on select "ALEX ANAMIKA ANKIT ASHOK ATO AWANG AYUSH CHETAN COUNTER SALE DEEPAK DEEPIKA DR.…" at bounding box center [70, 159] width 65 height 11
select select "80524"
click at [246, 129] on input "800" at bounding box center [270, 131] width 65 height 11
type input "650"
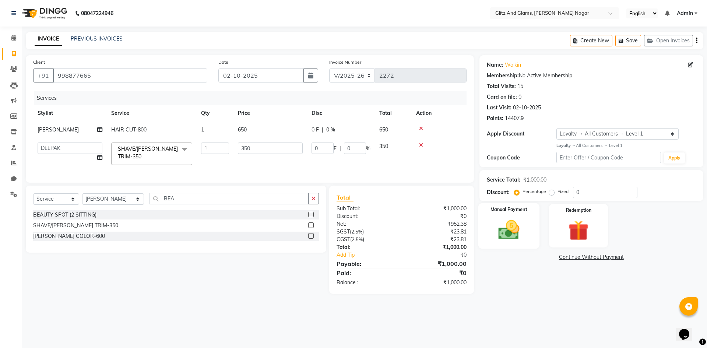
click at [510, 227] on img at bounding box center [509, 230] width 34 height 24
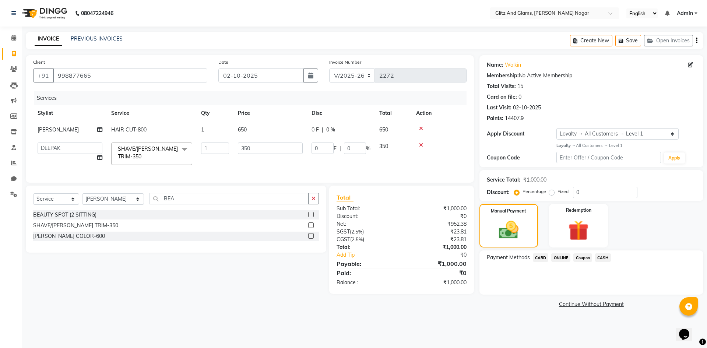
click at [601, 256] on span "CASH" at bounding box center [603, 257] width 16 height 8
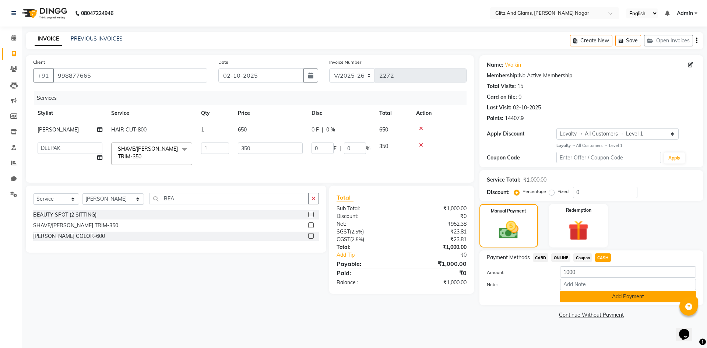
click at [587, 300] on button "Add Payment" at bounding box center [628, 296] width 136 height 11
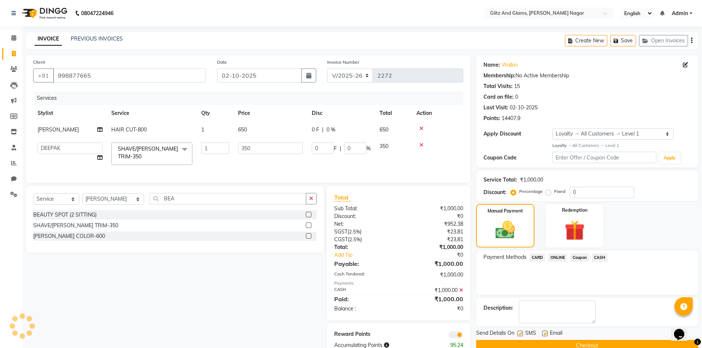
scroll to position [25, 0]
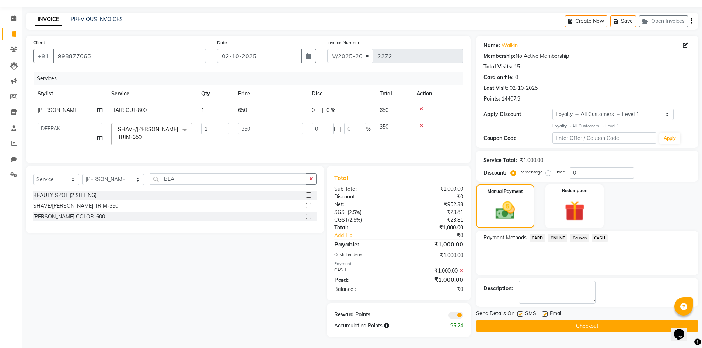
click at [580, 322] on button "Checkout" at bounding box center [587, 325] width 222 height 11
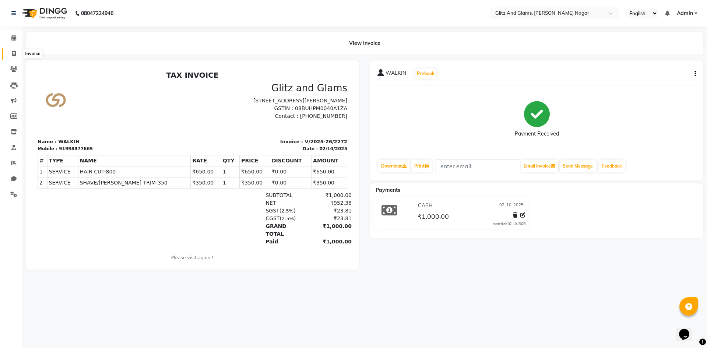
click at [14, 54] on icon at bounding box center [14, 54] width 4 height 6
select select "service"
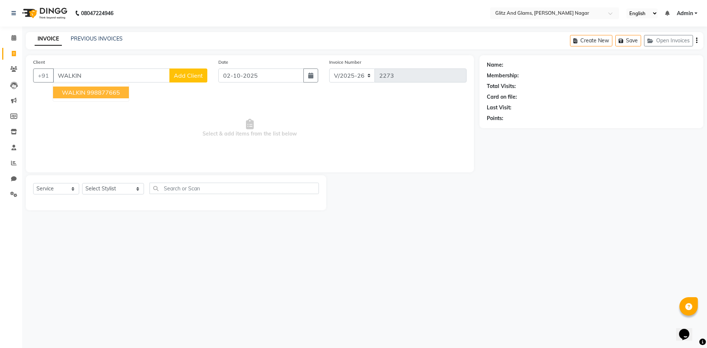
click at [95, 93] on ngb-highlight "998877665" at bounding box center [103, 92] width 33 height 7
type input "998877665"
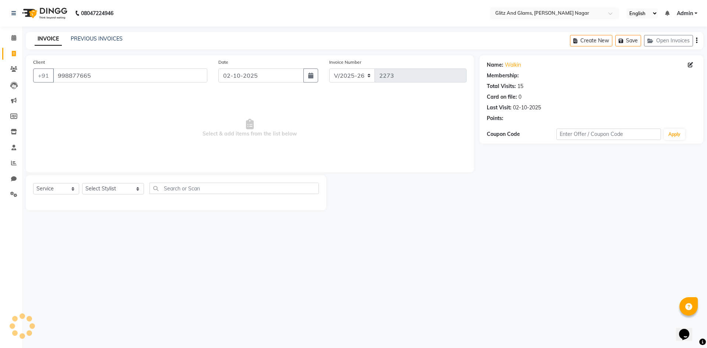
select select "1: Object"
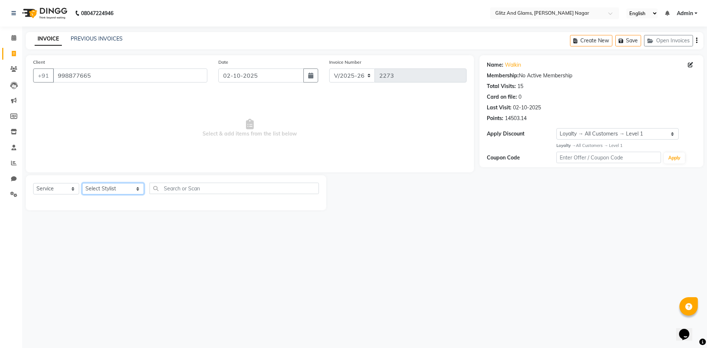
click at [125, 187] on select "Select Stylist ALEX ANAMIKA ANKIT ASHOK ATO AWANG AYUSH CHETAN COUNTER SALE DEE…" at bounding box center [113, 188] width 62 height 11
select select "80522"
click at [82, 183] on select "Select Stylist ALEX ANAMIKA ANKIT ASHOK ATO AWANG AYUSH CHETAN COUNTER SALE DEE…" at bounding box center [113, 188] width 62 height 11
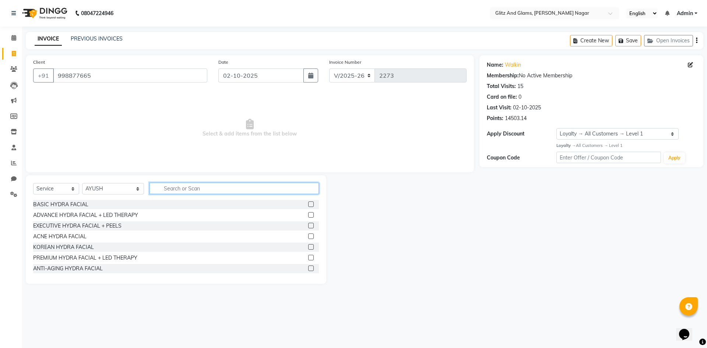
click at [200, 187] on input "text" at bounding box center [234, 188] width 169 height 11
type input "CU"
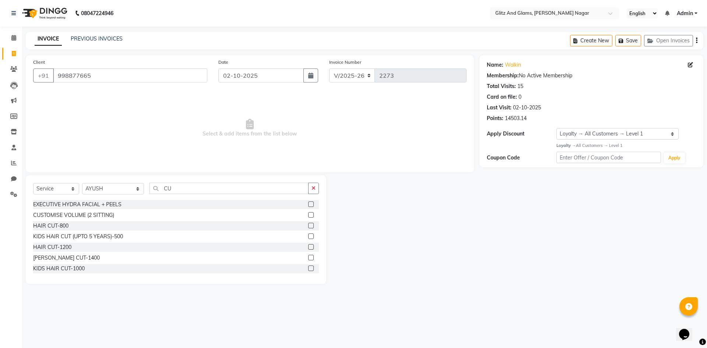
click at [308, 225] on label at bounding box center [311, 226] width 6 height 6
click at [308, 225] on input "checkbox" at bounding box center [310, 226] width 5 height 5
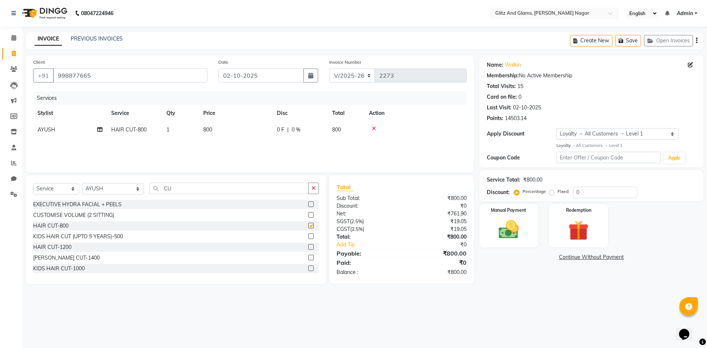
checkbox input "false"
click at [254, 133] on td "800" at bounding box center [236, 130] width 74 height 17
select select "80522"
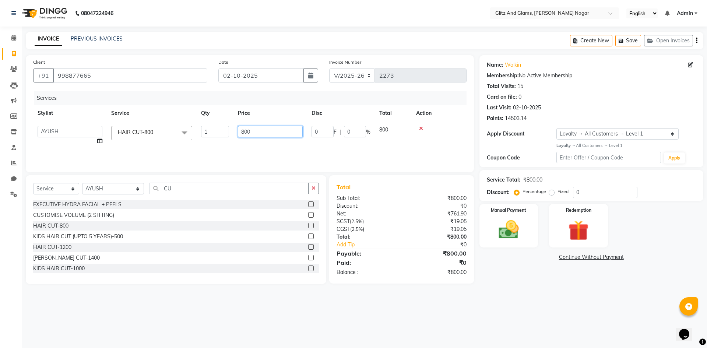
click at [245, 133] on input "800" at bounding box center [270, 131] width 65 height 11
type input "700"
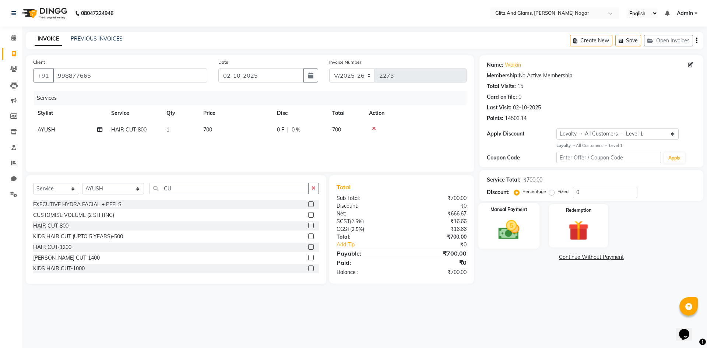
click at [515, 231] on img at bounding box center [509, 230] width 34 height 24
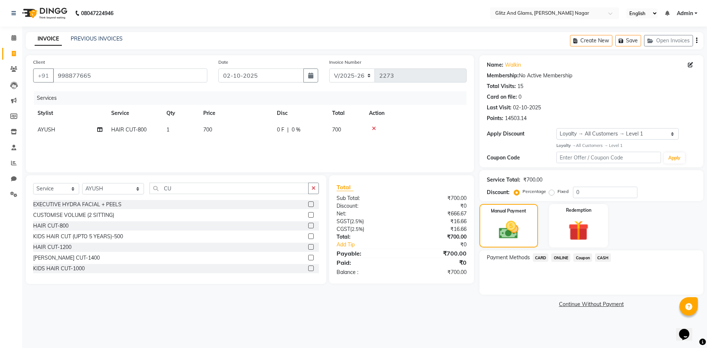
click at [564, 260] on span "ONLINE" at bounding box center [560, 257] width 19 height 8
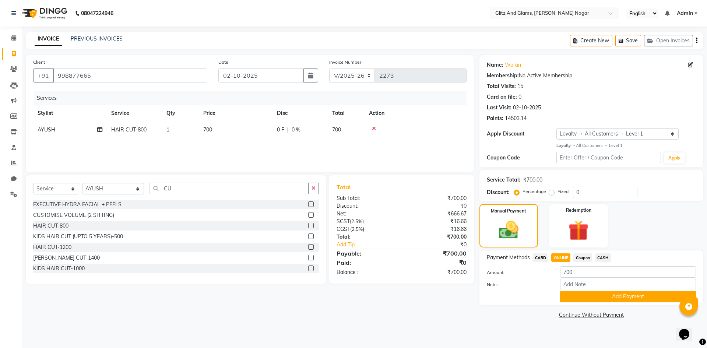
click at [570, 292] on button "Add Payment" at bounding box center [628, 296] width 136 height 11
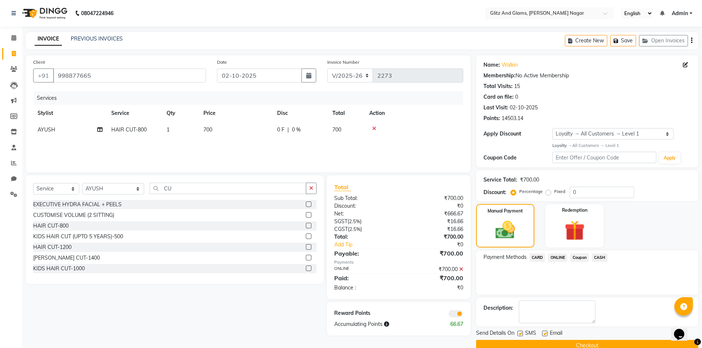
scroll to position [14, 0]
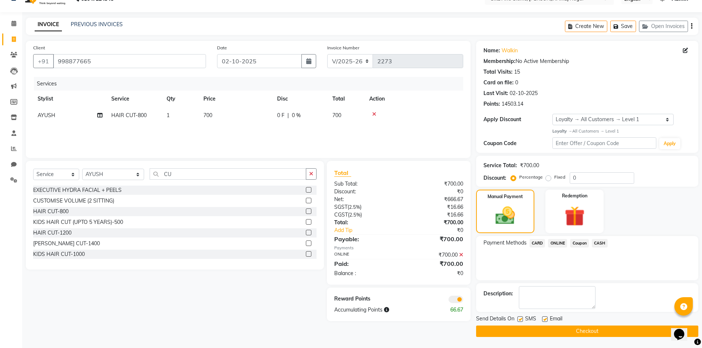
click at [573, 334] on button "Checkout" at bounding box center [587, 331] width 222 height 11
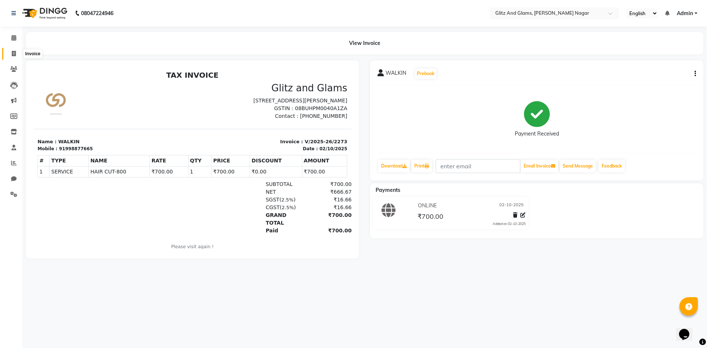
click at [13, 53] on icon at bounding box center [14, 54] width 4 height 6
select select "service"
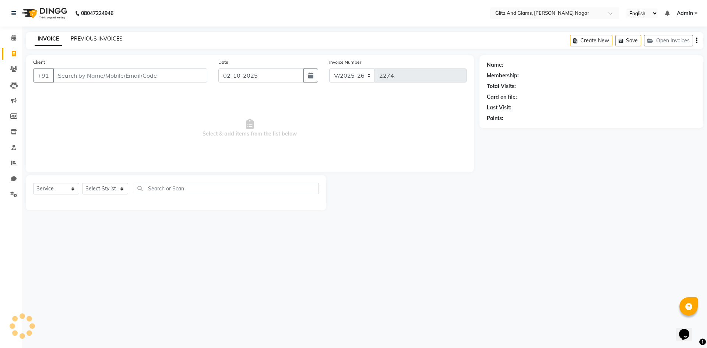
click at [90, 37] on link "PREVIOUS INVOICES" at bounding box center [97, 38] width 52 height 7
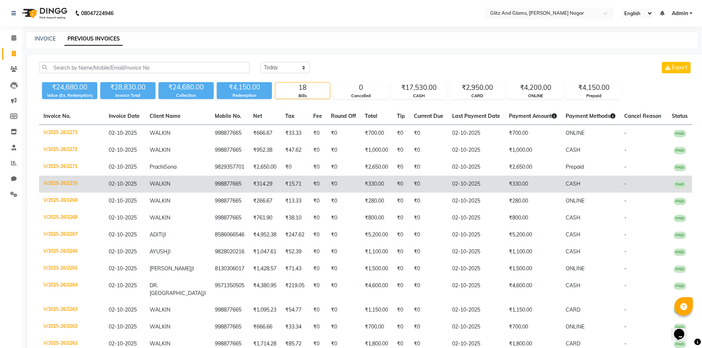
click at [485, 183] on td "02-10-2025" at bounding box center [476, 184] width 57 height 17
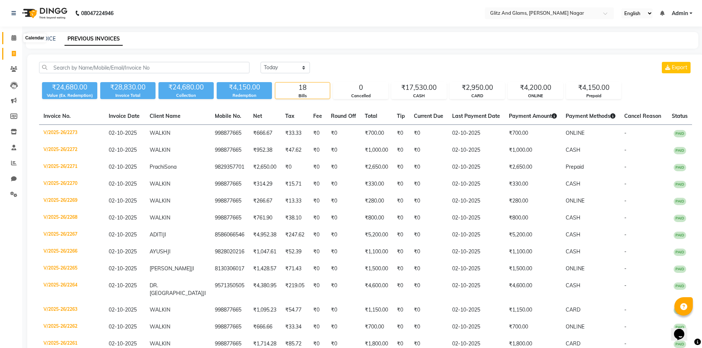
click at [14, 37] on icon at bounding box center [13, 38] width 5 height 6
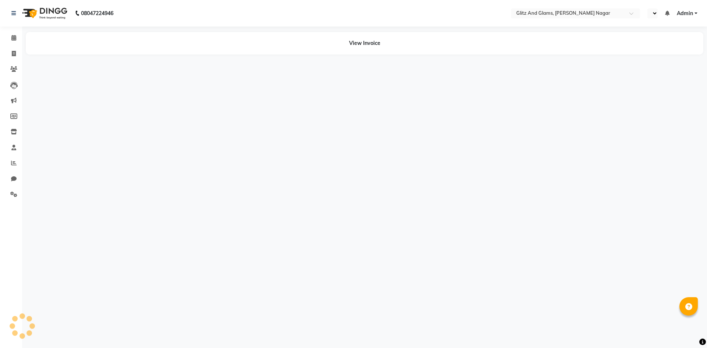
select select "en"
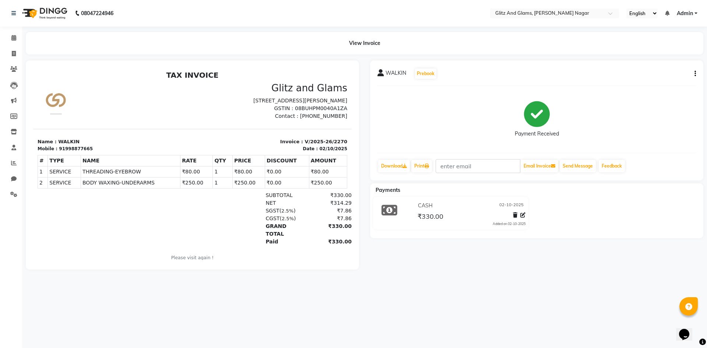
click at [694, 74] on button "button" at bounding box center [694, 74] width 4 height 8
click at [639, 81] on div "Edit Invoice" at bounding box center [646, 82] width 76 height 9
select select "service"
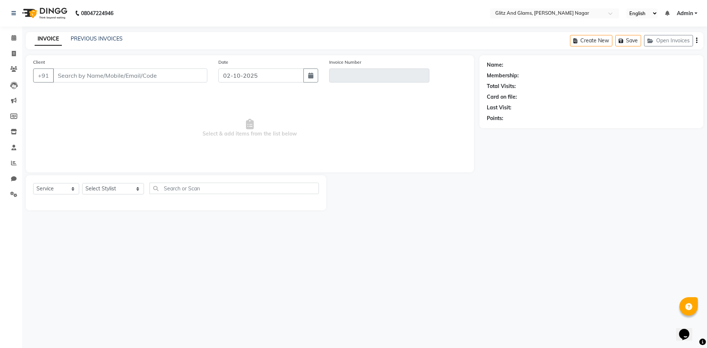
type input "998877665"
type input "V/2025-26/2270"
select select "1: Object"
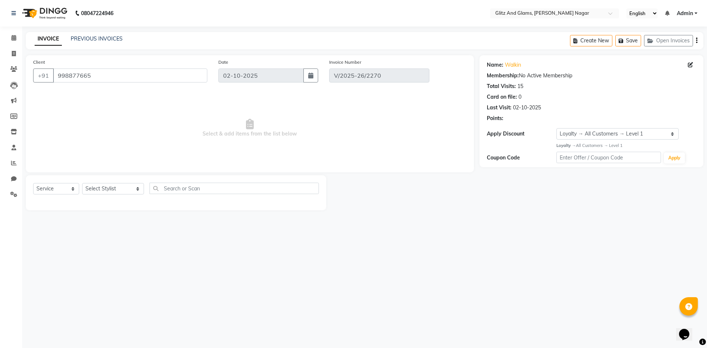
select select "select"
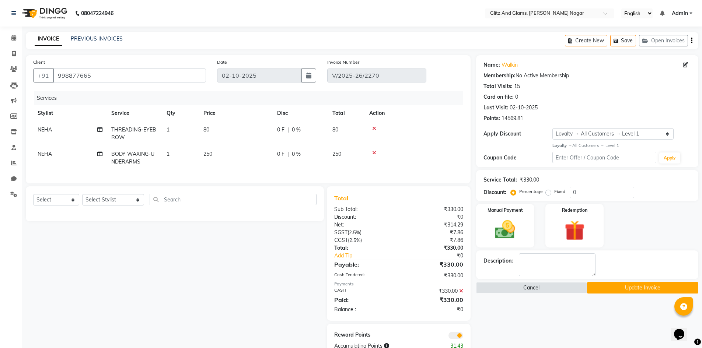
click at [461, 294] on icon at bounding box center [461, 290] width 4 height 5
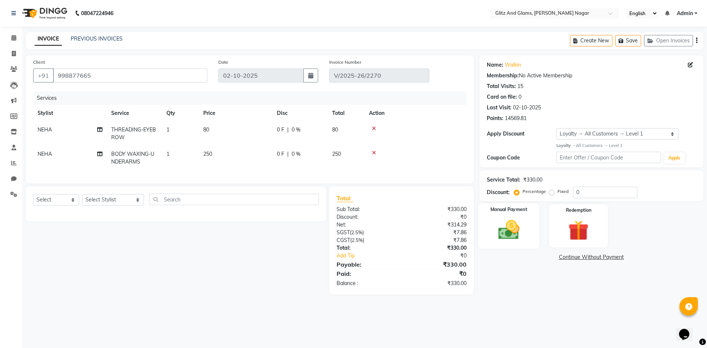
click at [527, 221] on div "Manual Payment" at bounding box center [508, 225] width 61 height 45
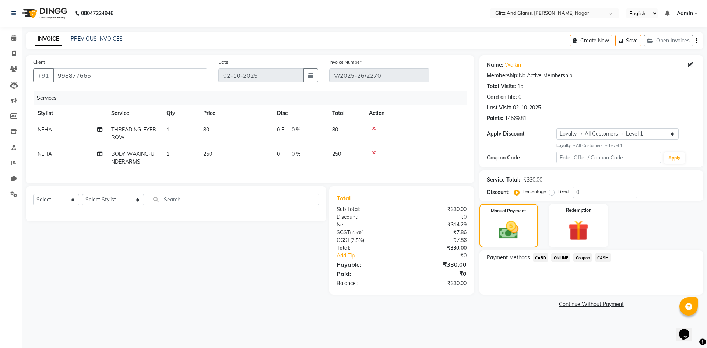
click at [560, 258] on span "ONLINE" at bounding box center [560, 257] width 19 height 8
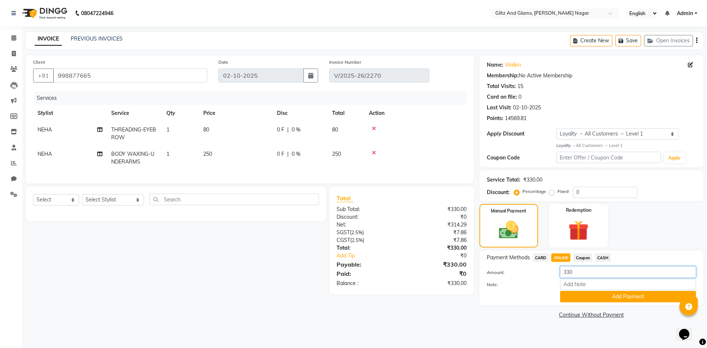
click at [564, 271] on input "330" at bounding box center [628, 271] width 136 height 11
type input "300"
click at [570, 299] on button "Add Payment" at bounding box center [628, 296] width 136 height 11
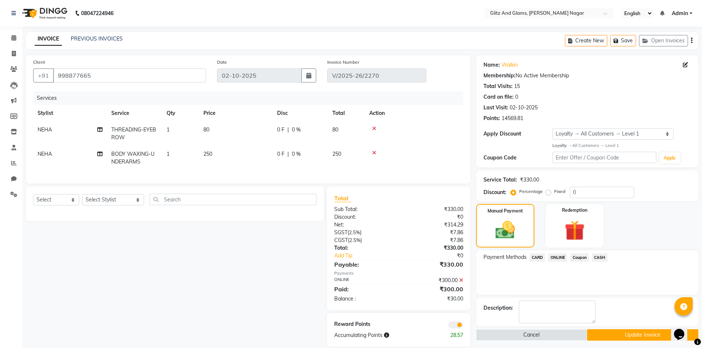
click at [600, 257] on span "CASH" at bounding box center [600, 257] width 16 height 8
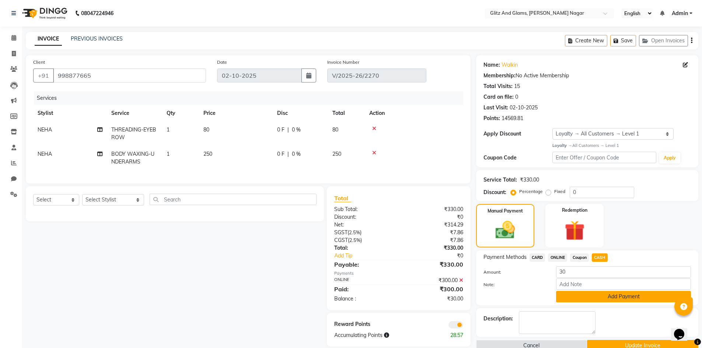
click at [586, 301] on button "Add Payment" at bounding box center [623, 296] width 135 height 11
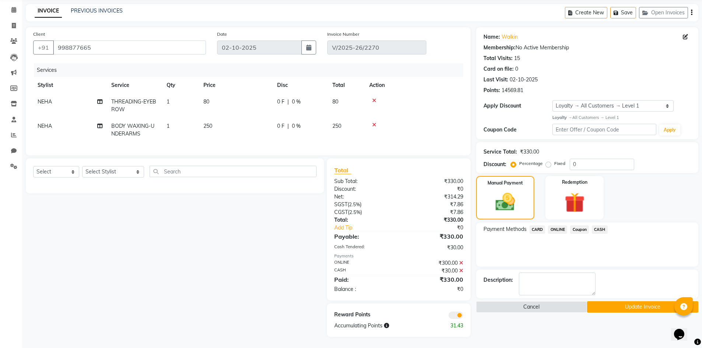
scroll to position [34, 0]
click at [603, 301] on button "Update Invoice" at bounding box center [642, 306] width 111 height 11
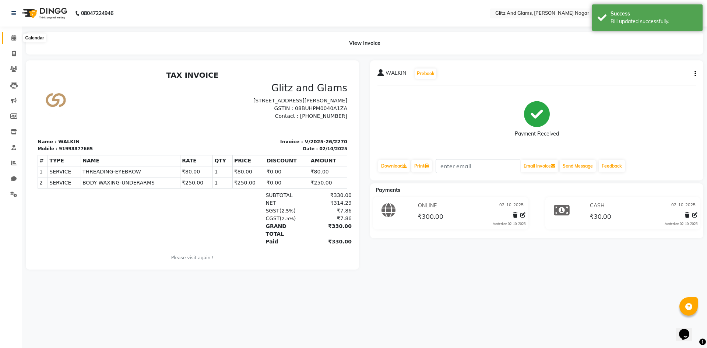
click at [13, 36] on icon at bounding box center [13, 38] width 5 height 6
